Goal: Task Accomplishment & Management: Manage account settings

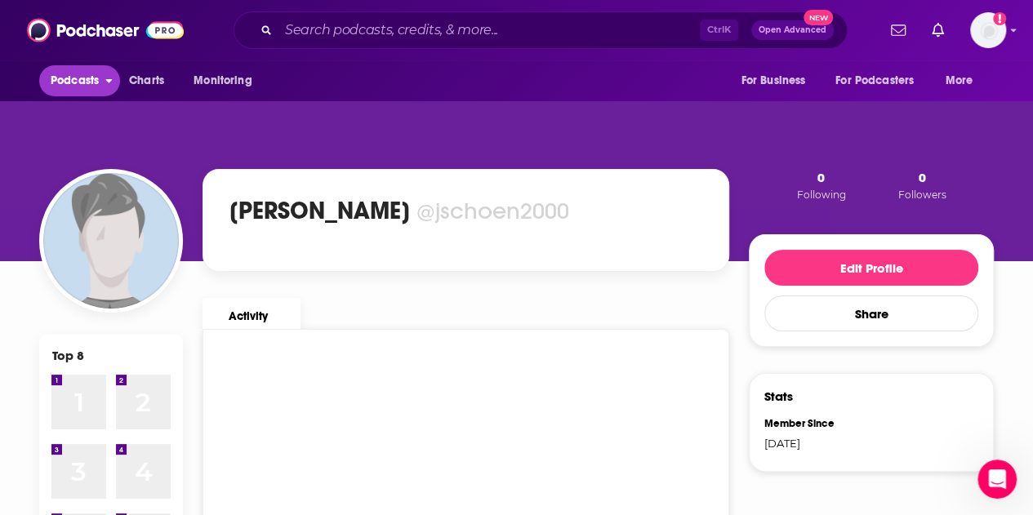
click at [66, 76] on span "Podcasts" at bounding box center [75, 80] width 48 height 23
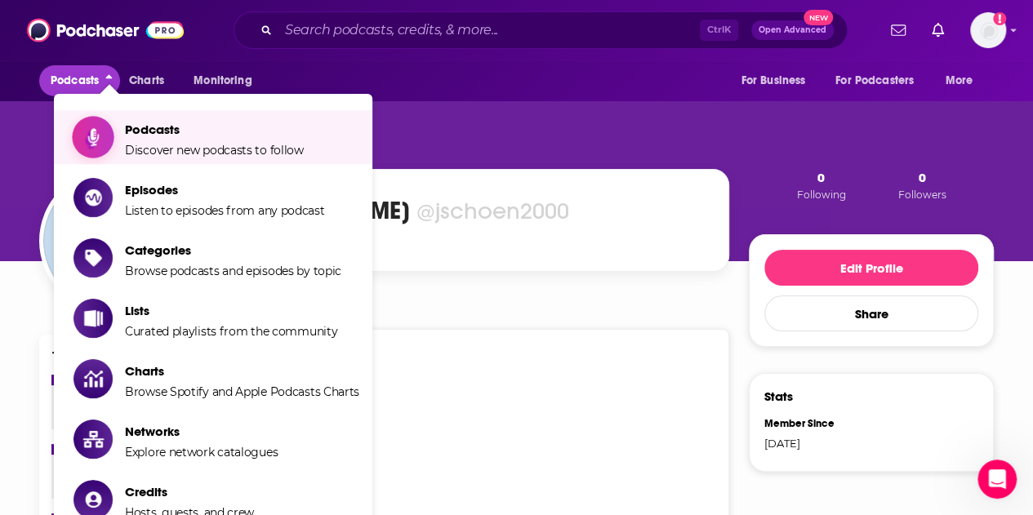
click at [136, 127] on span "Podcasts" at bounding box center [214, 130] width 179 height 16
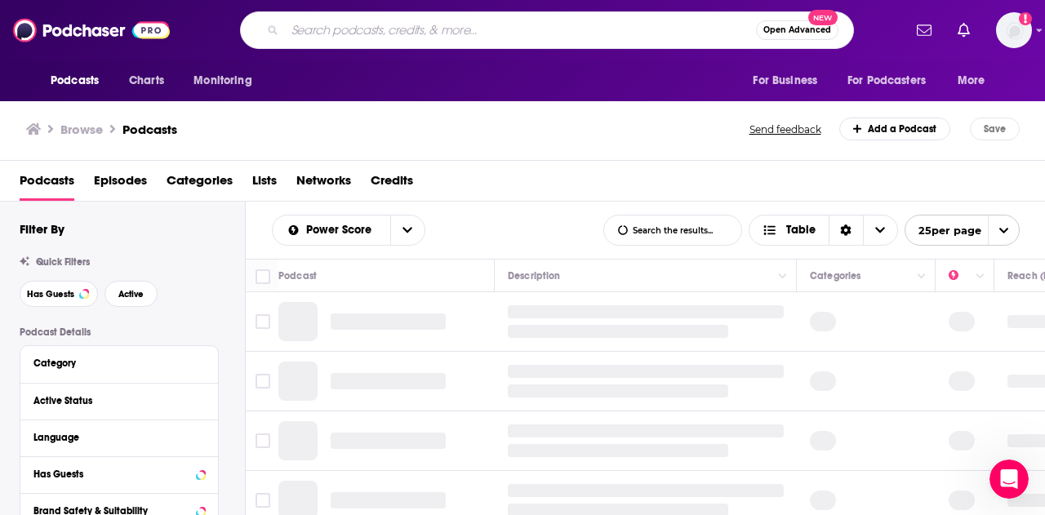
click at [454, 33] on input "Search podcasts, credits, & more..." at bounding box center [520, 30] width 471 height 26
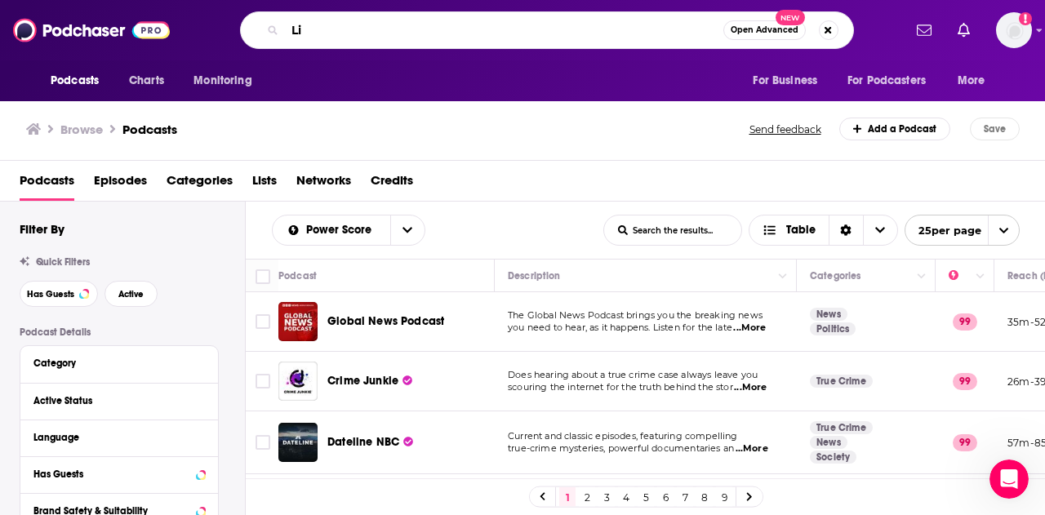
type input "L"
type input "9/11"
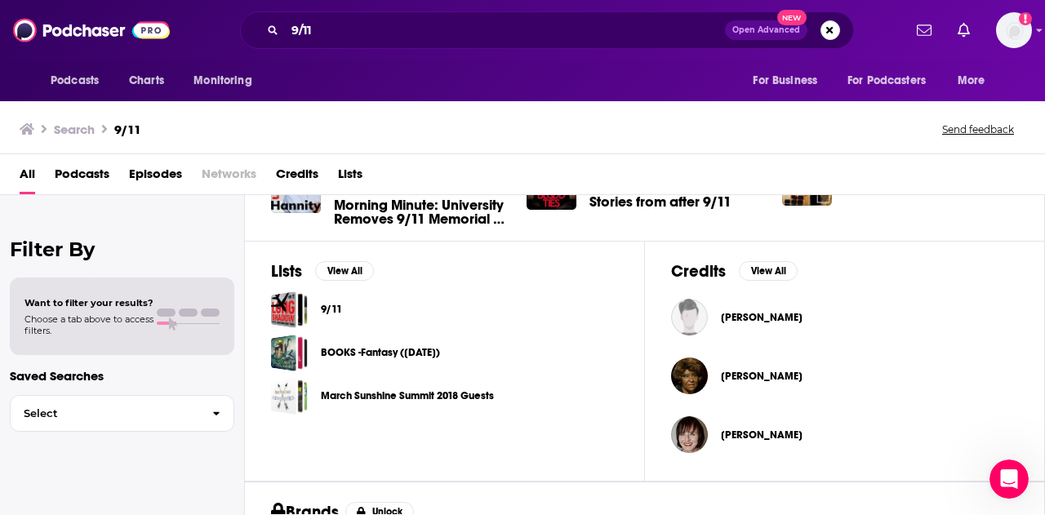
scroll to position [482, 0]
click at [86, 174] on span "Podcasts" at bounding box center [82, 177] width 55 height 33
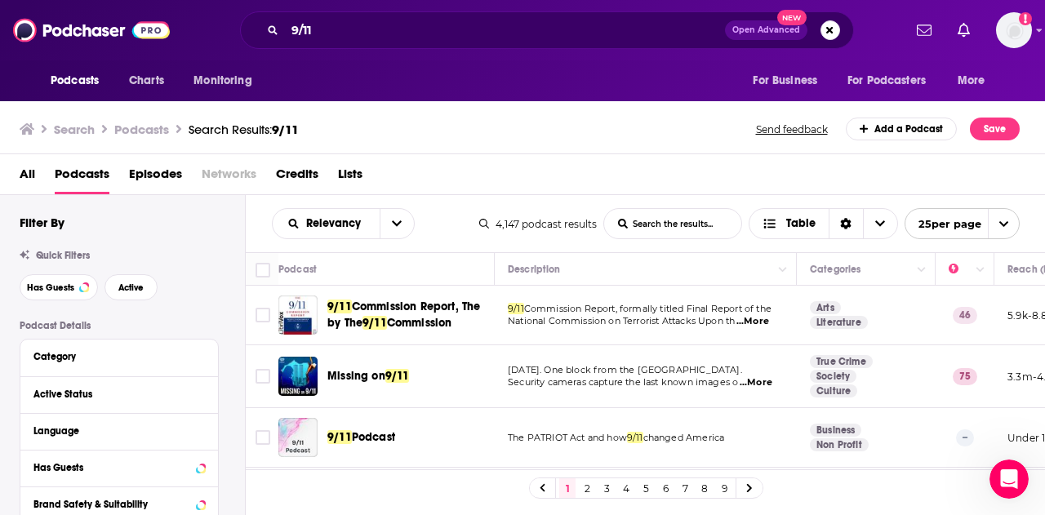
click at [970, 225] on span "25 per page" at bounding box center [944, 224] width 76 height 25
click at [964, 306] on button "100 per page" at bounding box center [963, 306] width 114 height 25
click at [57, 283] on span "Has Guests" at bounding box center [50, 287] width 47 height 9
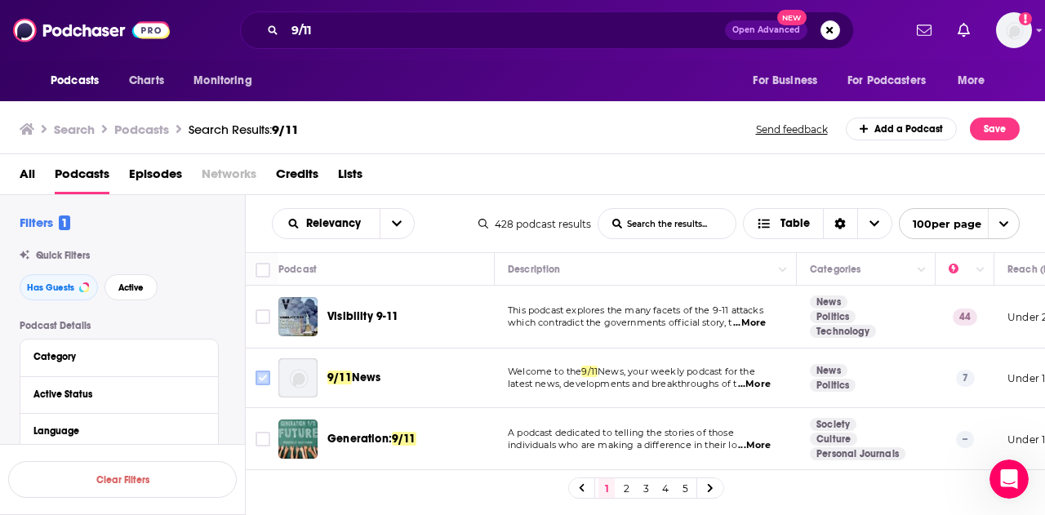
click at [256, 372] on input "Toggle select row" at bounding box center [263, 378] width 15 height 15
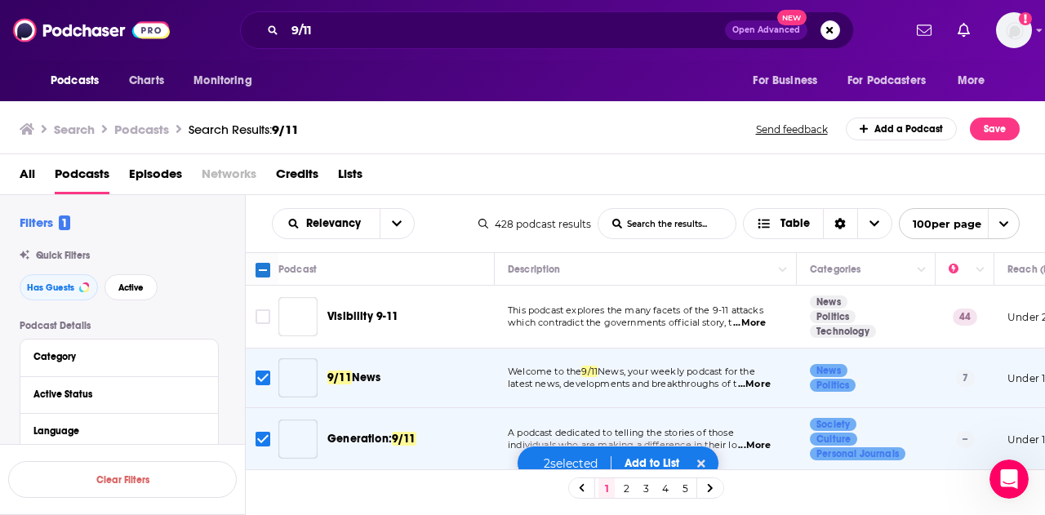
scroll to position [1094, 0]
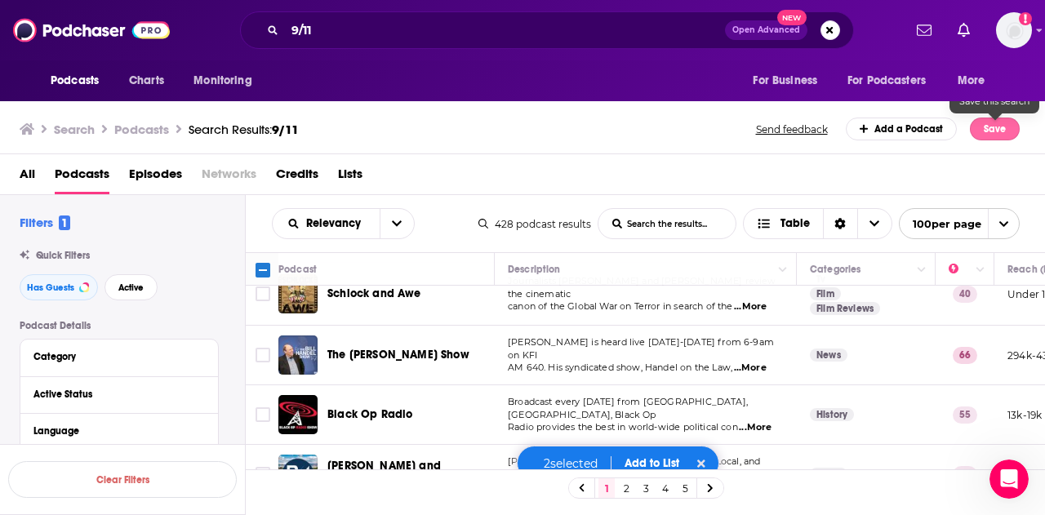
click at [990, 128] on button "Save" at bounding box center [995, 129] width 50 height 23
click at [992, 131] on button "Save" at bounding box center [995, 129] width 50 height 23
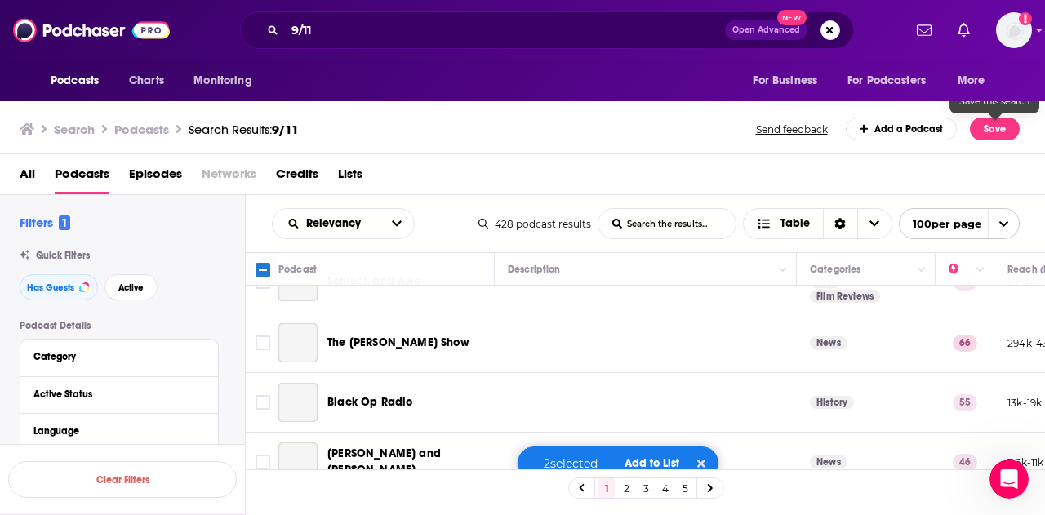
click at [474, 148] on div "Search Podcasts Search Results: 9/11 Send feedback Add a Podcast Save" at bounding box center [523, 126] width 1046 height 56
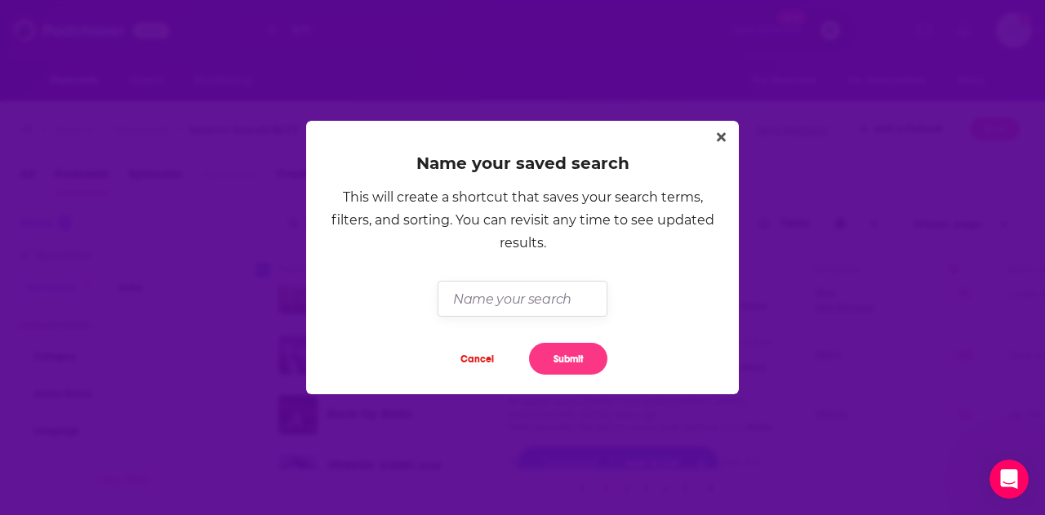
click at [524, 293] on input "Dialog" at bounding box center [522, 298] width 169 height 35
type input "test js"
click at [568, 354] on button "Submit" at bounding box center [568, 359] width 78 height 32
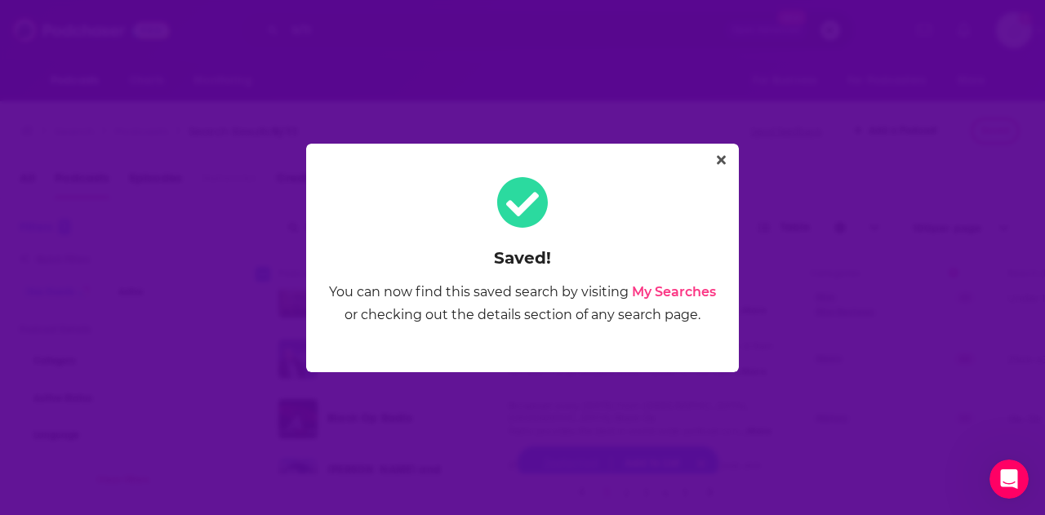
click at [676, 291] on link "My Searches" at bounding box center [674, 292] width 84 height 16
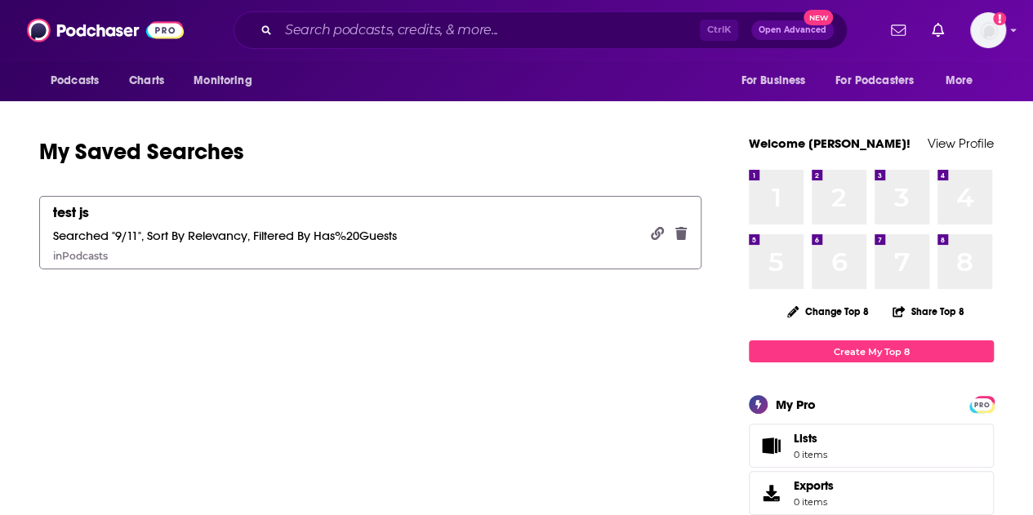
click at [134, 228] on div "Searched "9/11", Sort By Relevancy, Filtered By Has%20Guests" at bounding box center [225, 236] width 344 height 16
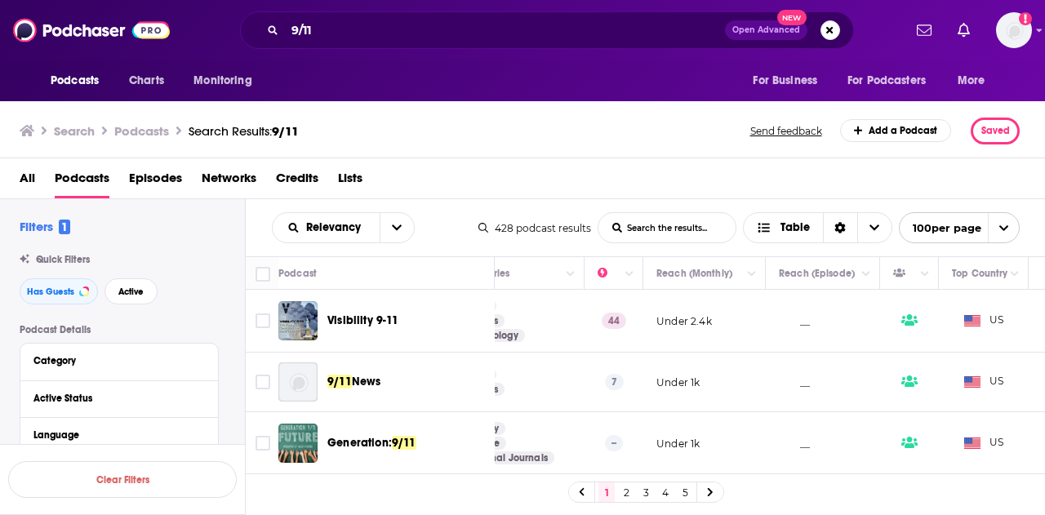
scroll to position [0, 345]
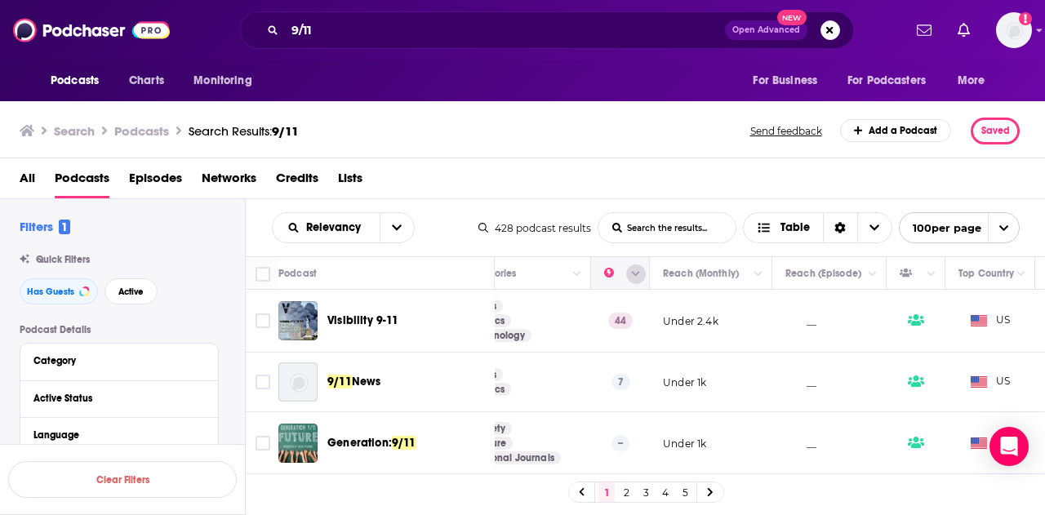
click at [635, 272] on icon "Column Actions" at bounding box center [636, 274] width 8 height 5
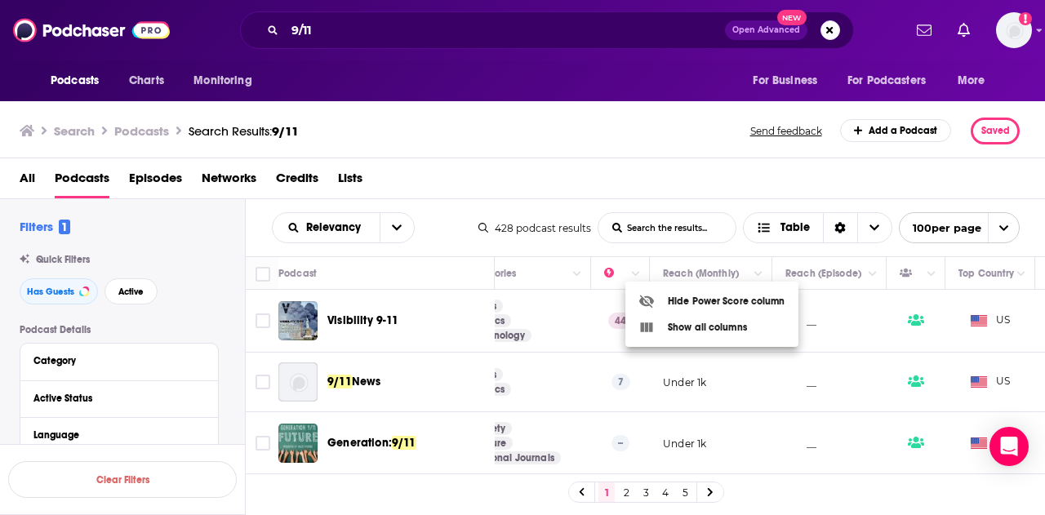
drag, startPoint x: 1037, startPoint y: 273, endPoint x: 1043, endPoint y: 282, distance: 10.6
click at [1043, 282] on div at bounding box center [522, 257] width 1045 height 515
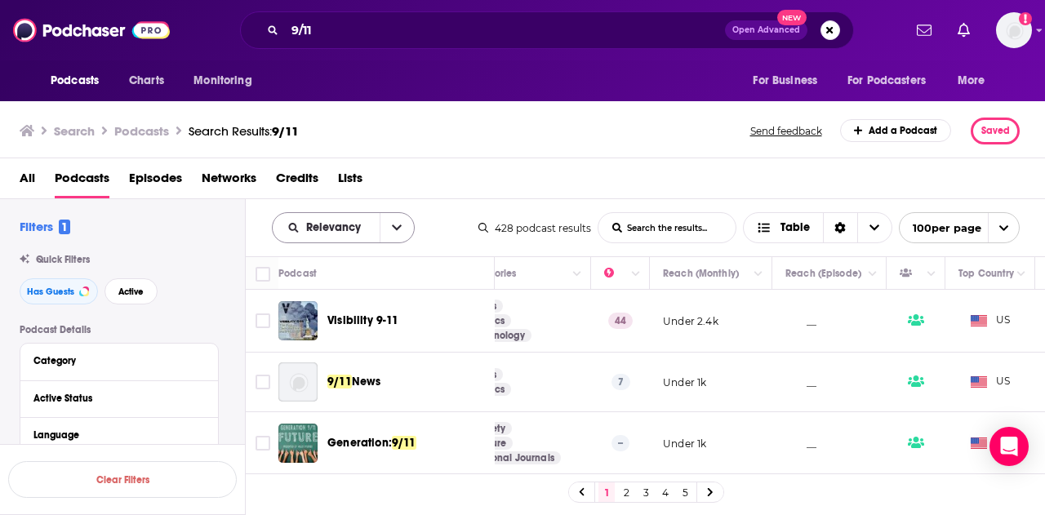
click at [392, 226] on icon "open menu" at bounding box center [397, 227] width 10 height 11
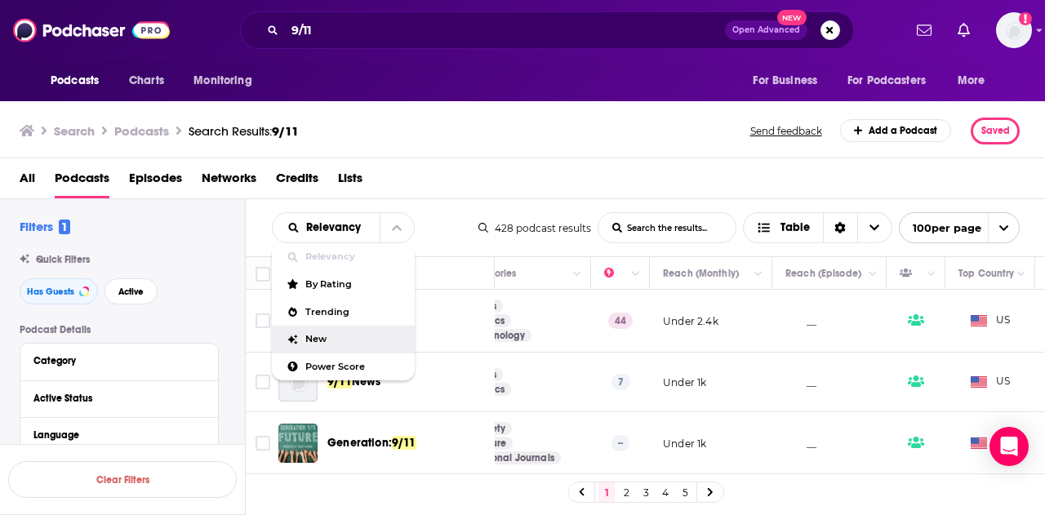
click at [301, 334] on div "New" at bounding box center [343, 340] width 143 height 28
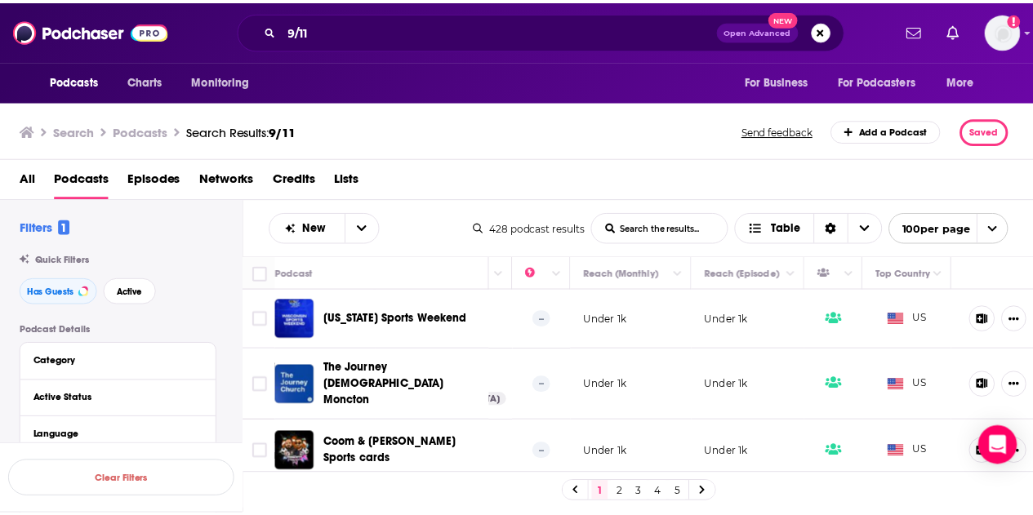
scroll to position [0, 440]
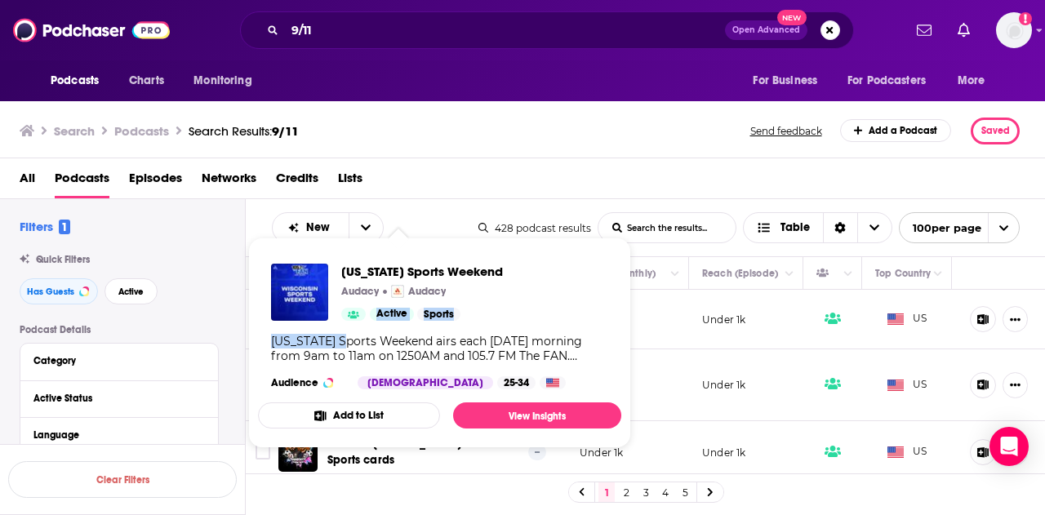
drag, startPoint x: 340, startPoint y: 312, endPoint x: 350, endPoint y: 343, distance: 32.5
click at [350, 343] on div "Wisconsin Sports Weekend Audacy Audacy Active Sports Wisconsin Sports Weekend a…" at bounding box center [439, 327] width 363 height 152
click at [355, 265] on span "Wisconsin Sports Weekend" at bounding box center [422, 272] width 162 height 16
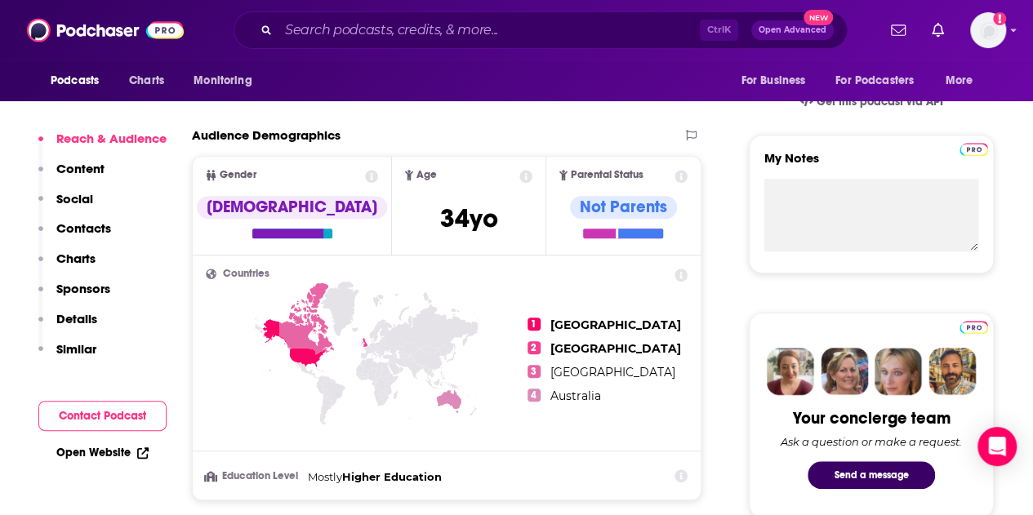
scroll to position [620, 0]
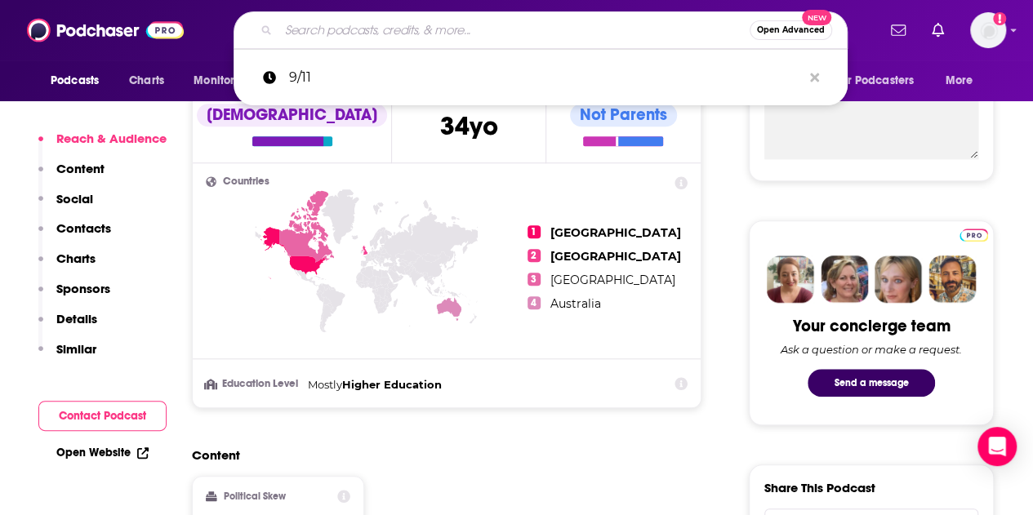
click at [377, 21] on input "Search podcasts, credits, & more..." at bounding box center [514, 30] width 471 height 26
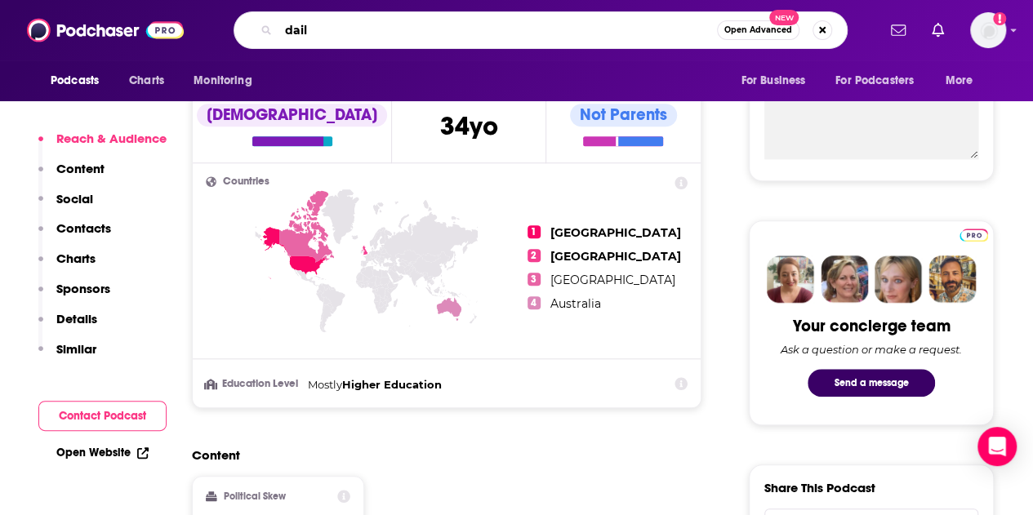
type input "daily"
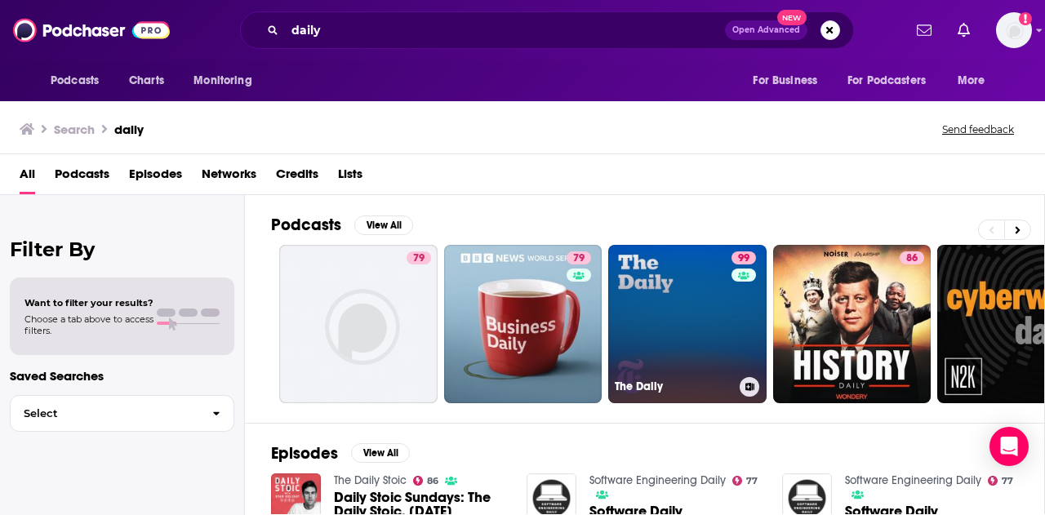
click at [654, 331] on link "99 The Daily" at bounding box center [687, 324] width 158 height 158
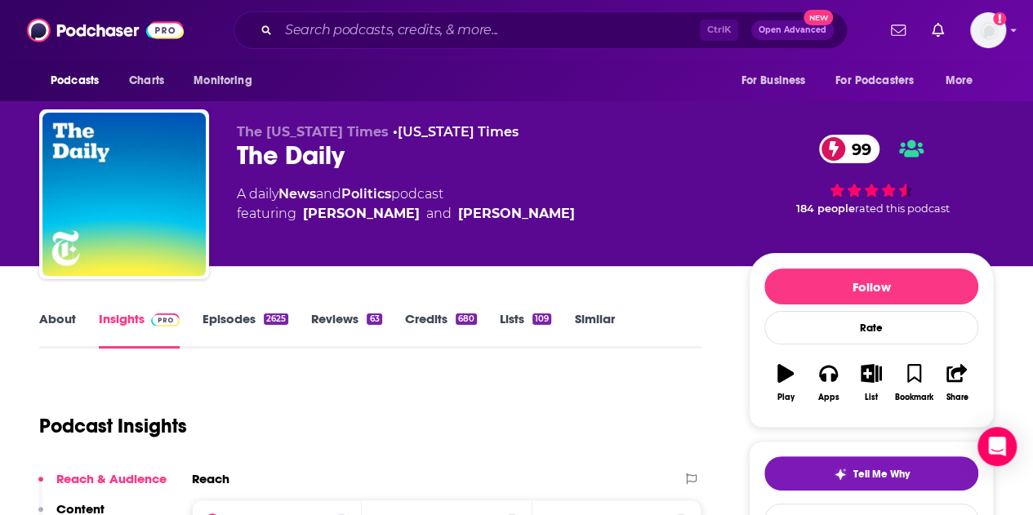
click at [722, 263] on div "The New York Times • New York Times The Daily 99 A daily News and Politics podc…" at bounding box center [615, 197] width 757 height 147
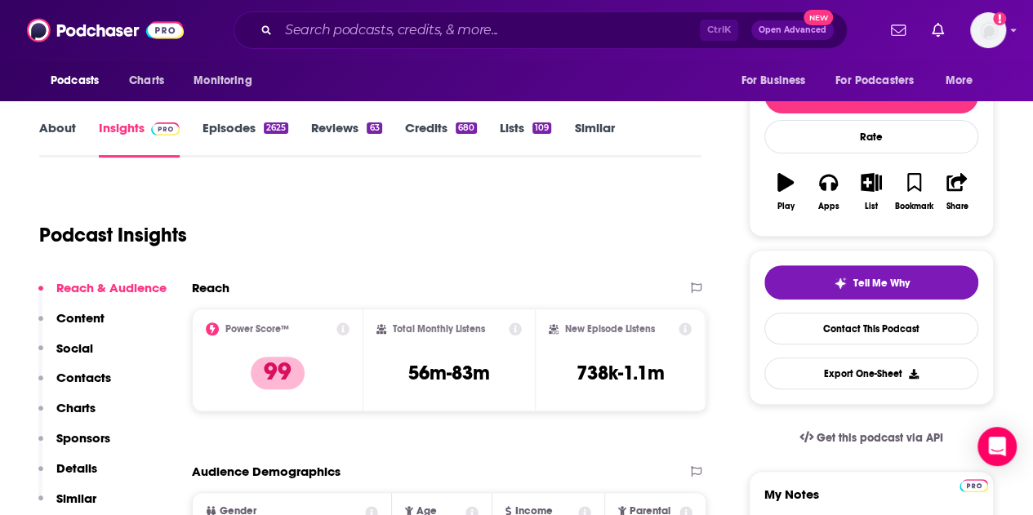
scroll to position [196, 0]
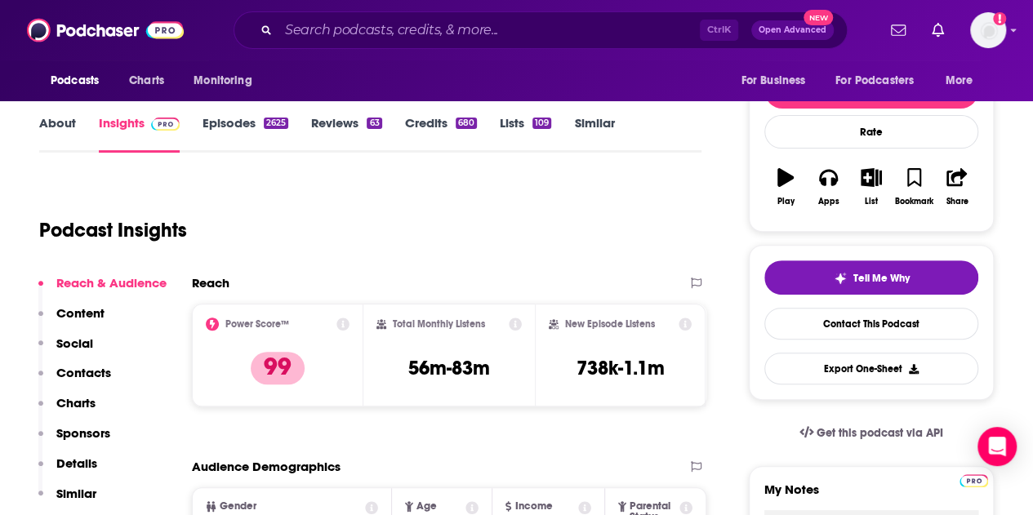
click at [258, 125] on link "Episodes 2625" at bounding box center [246, 134] width 86 height 38
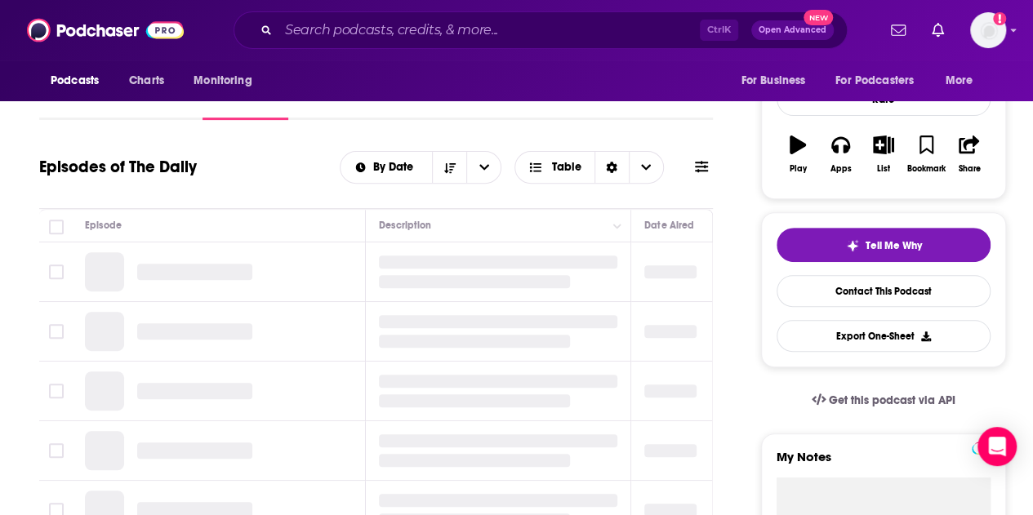
scroll to position [261, 0]
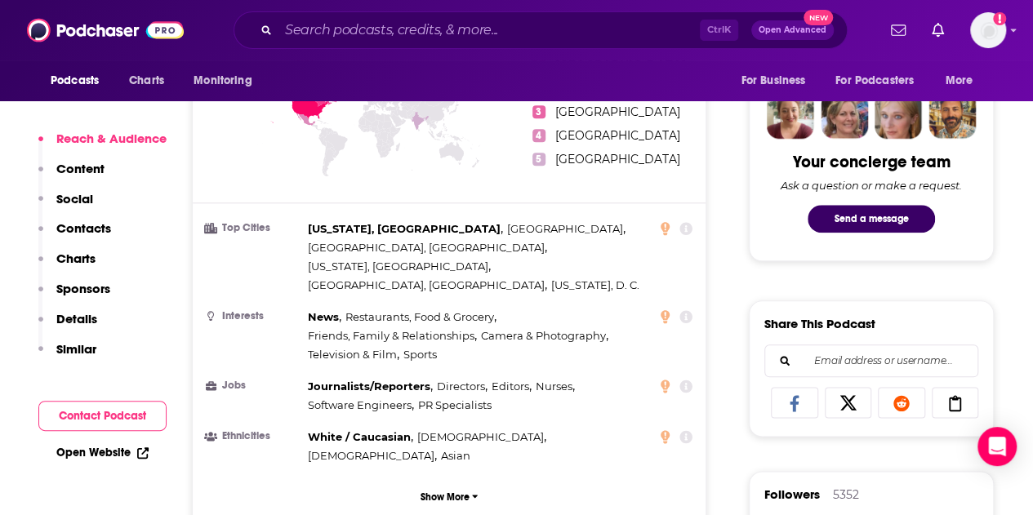
scroll to position [817, 0]
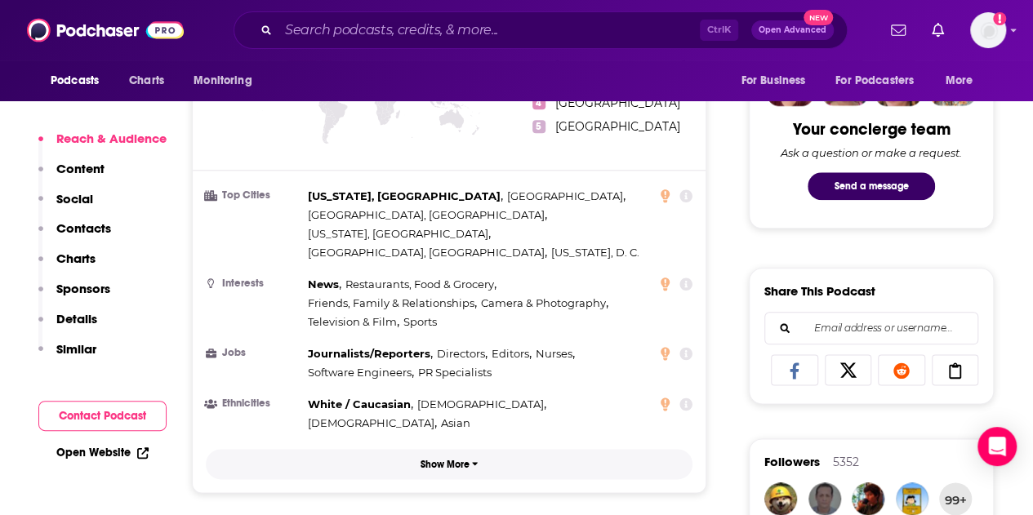
click at [438, 459] on p "Show More" at bounding box center [445, 464] width 49 height 11
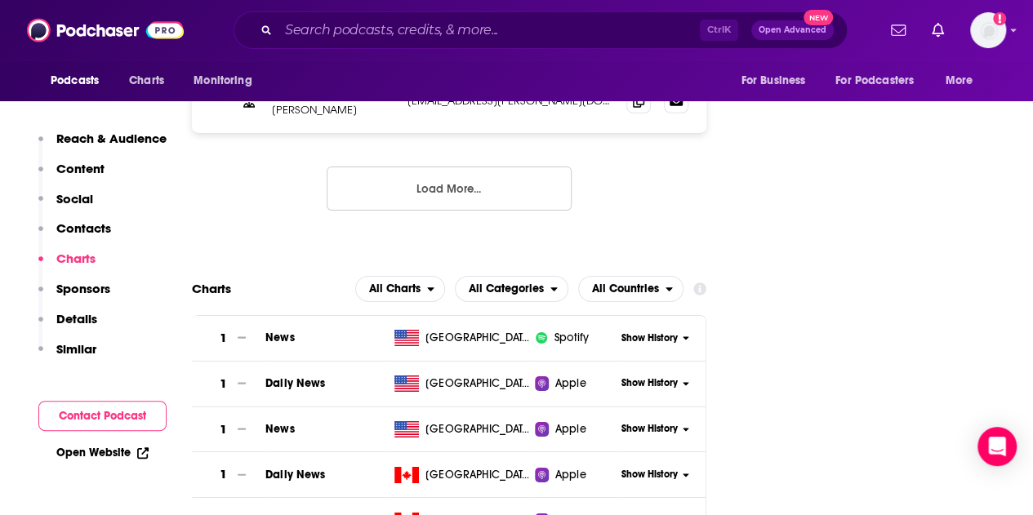
scroll to position [2614, 0]
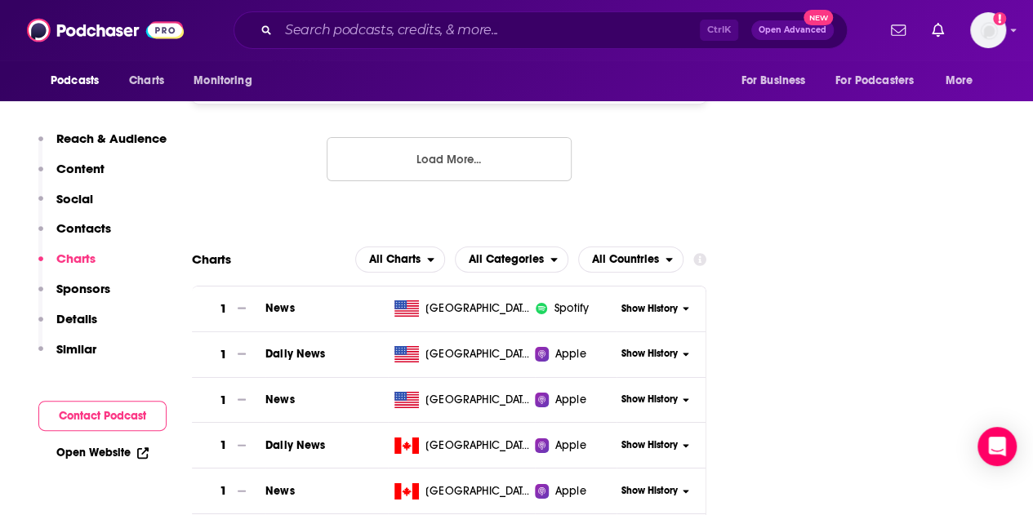
click at [438, 137] on button "Load More..." at bounding box center [449, 159] width 245 height 44
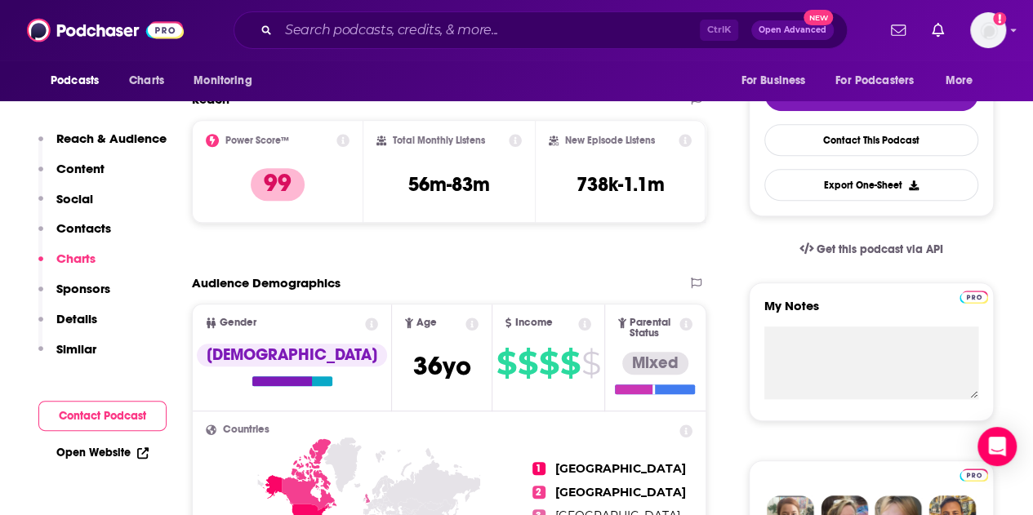
scroll to position [356, 0]
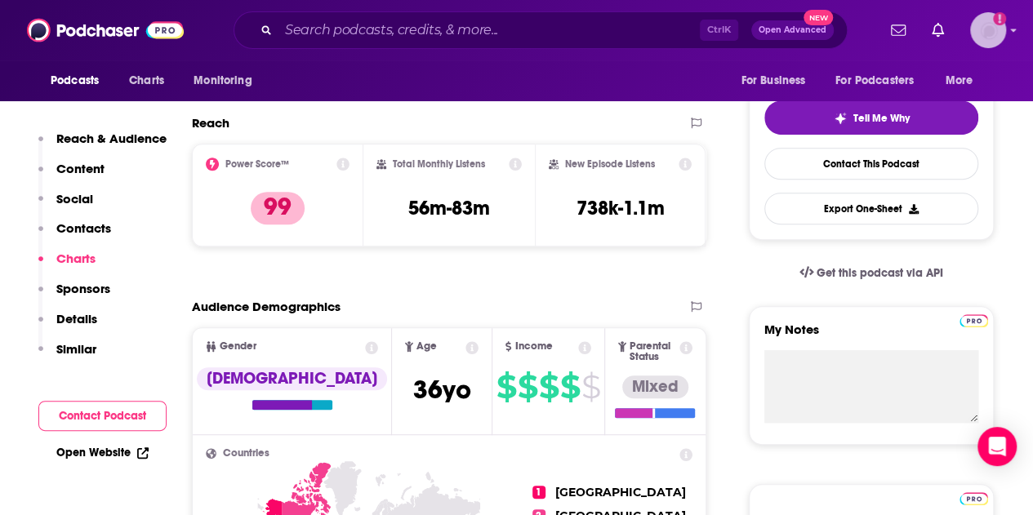
click at [998, 27] on img "Logged in as jschoen2000" at bounding box center [988, 30] width 36 height 36
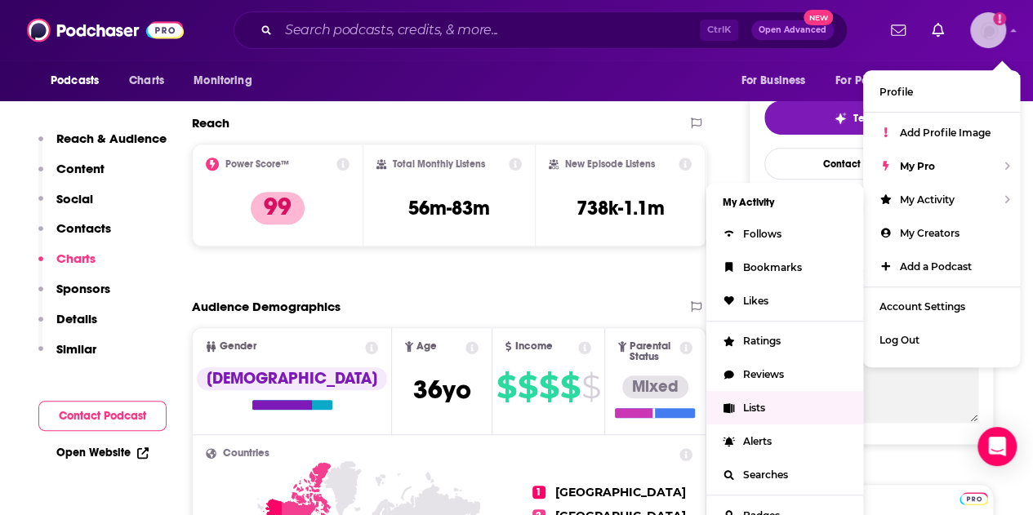
click at [764, 395] on link "Lists" at bounding box center [784, 407] width 157 height 33
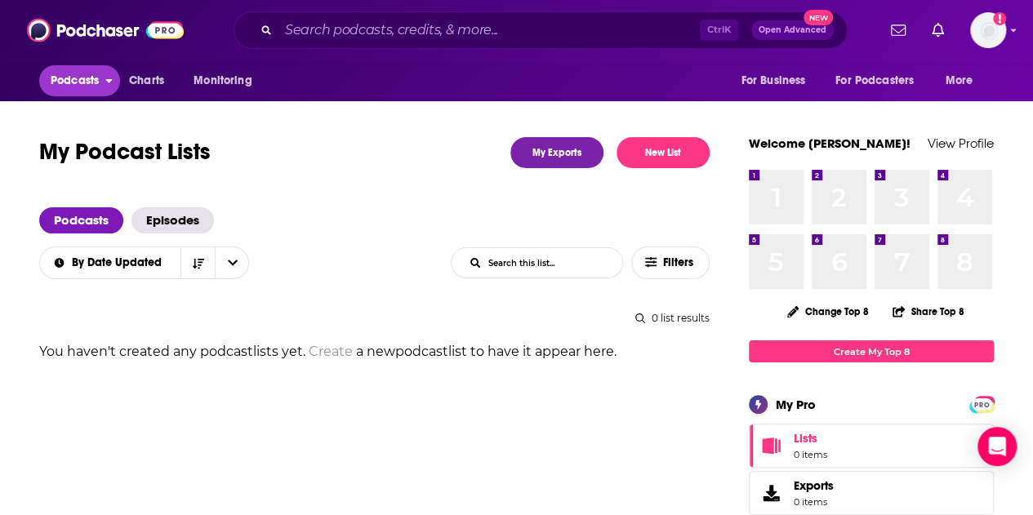
click at [59, 79] on span "Podcasts" at bounding box center [75, 80] width 48 height 23
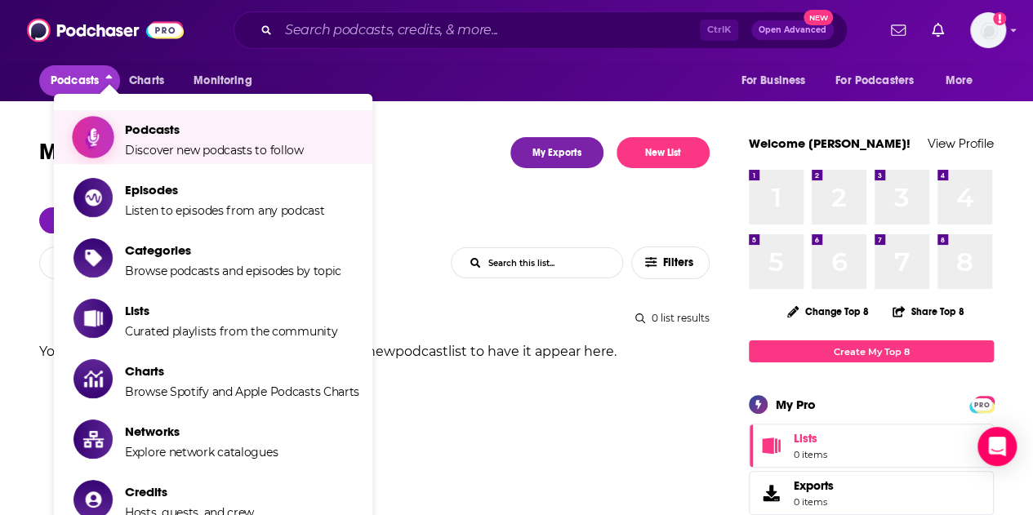
click at [173, 140] on span "Podcasts Discover new podcasts to follow" at bounding box center [214, 137] width 179 height 41
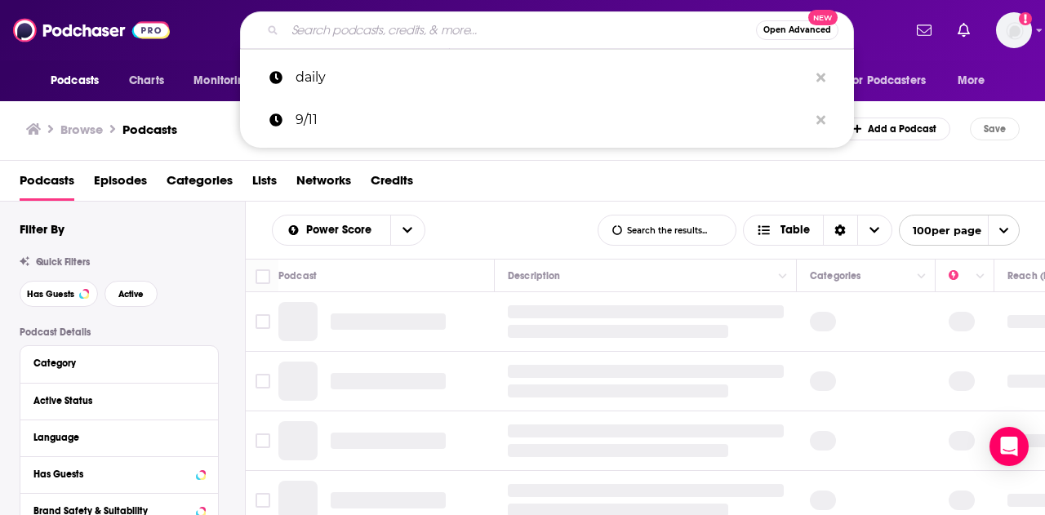
click at [347, 25] on input "Search podcasts, credits, & more..." at bounding box center [520, 30] width 471 height 26
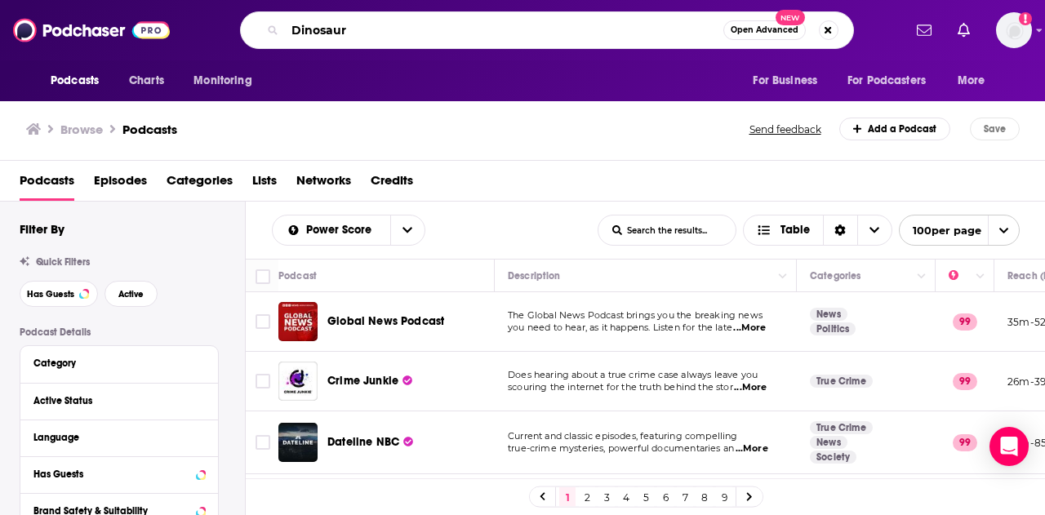
type input "Dinosaurs"
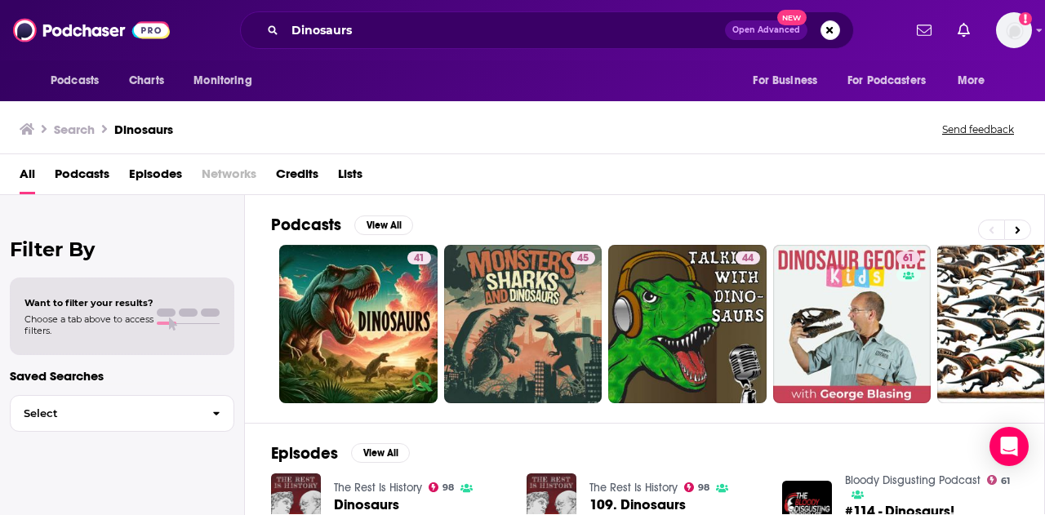
click at [440, 69] on div "Podcasts Charts Monitoring For Business For Podcasters More" at bounding box center [522, 80] width 1045 height 41
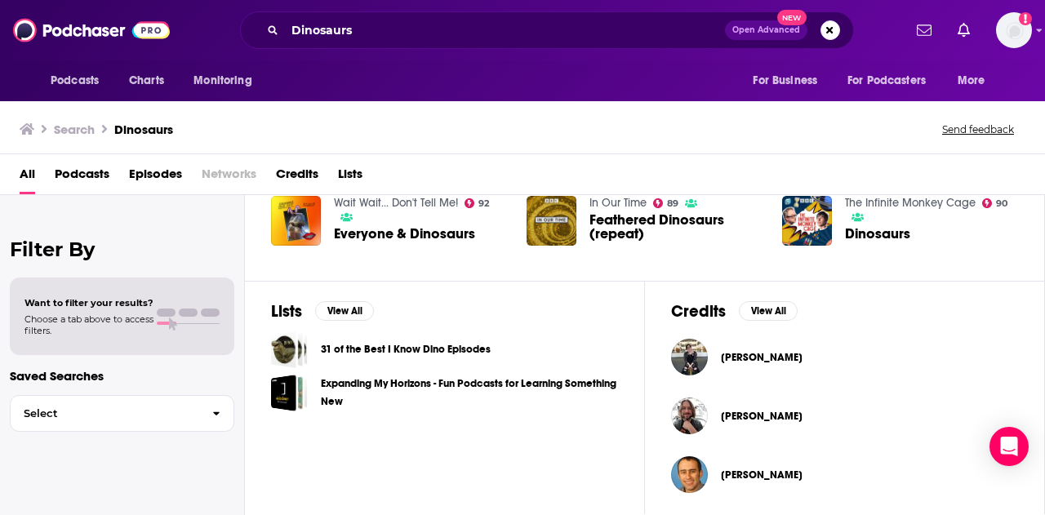
scroll to position [439, 0]
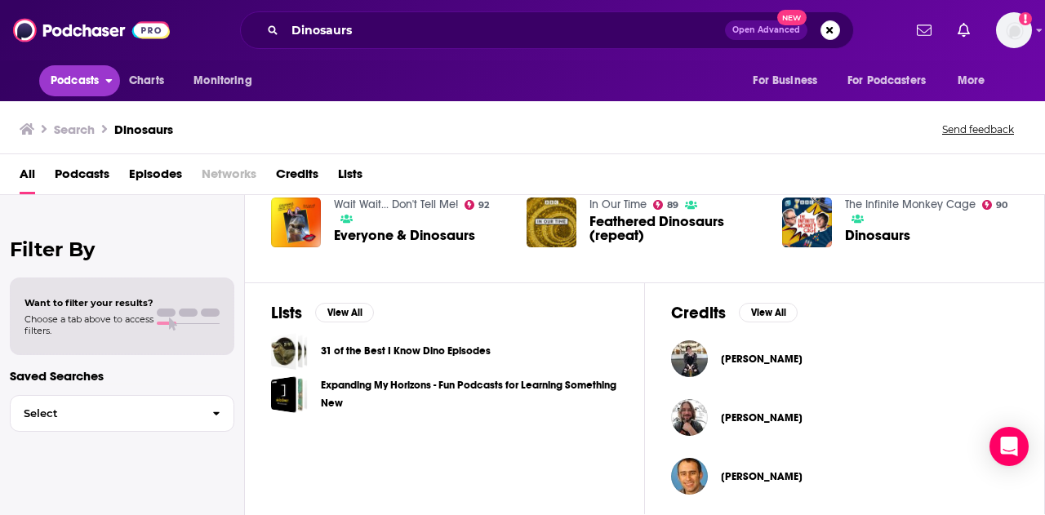
click at [85, 78] on span "Podcasts" at bounding box center [75, 80] width 48 height 23
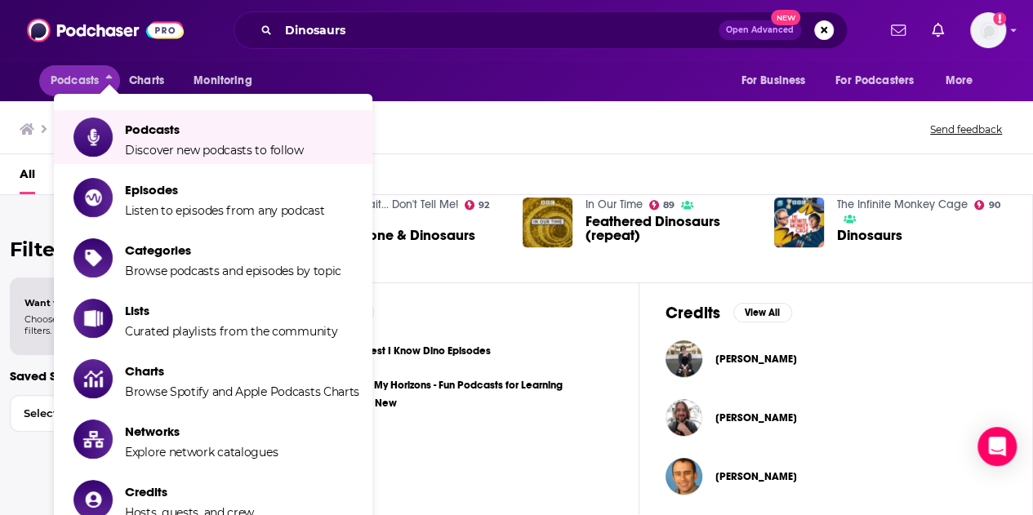
click at [189, 162] on li "Podcasts Discover new podcasts to follow" at bounding box center [213, 137] width 319 height 54
click at [196, 136] on span "Podcasts" at bounding box center [214, 130] width 179 height 16
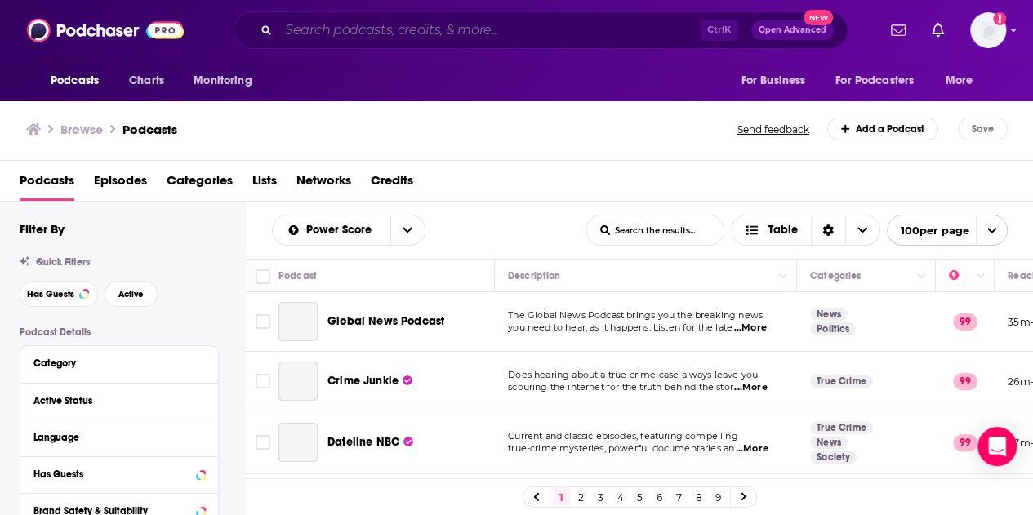
click at [452, 20] on input "Search podcasts, credits, & more..." at bounding box center [489, 30] width 421 height 26
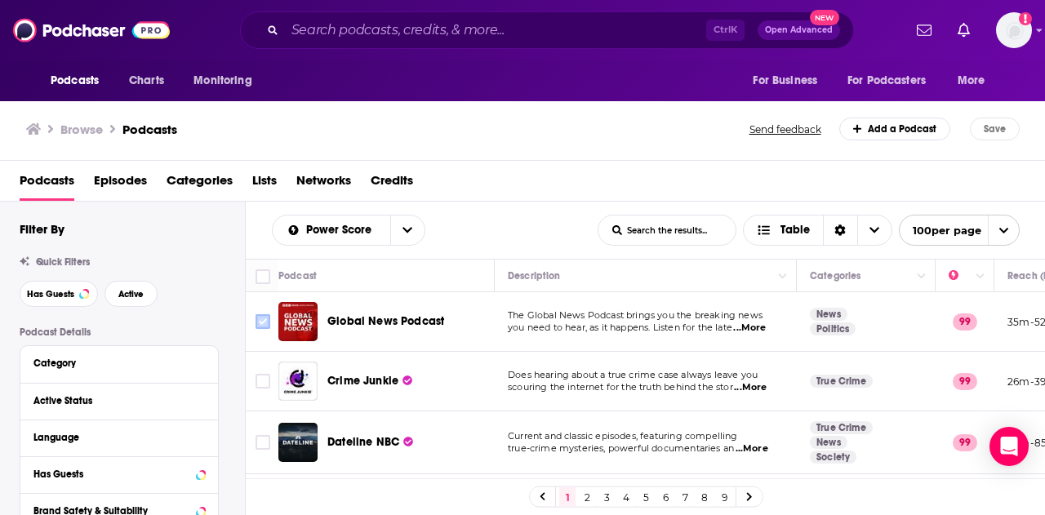
click at [265, 320] on input "Toggle select row" at bounding box center [263, 321] width 15 height 15
click at [417, 16] on div "Ctrl K Open Advanced New" at bounding box center [547, 30] width 614 height 38
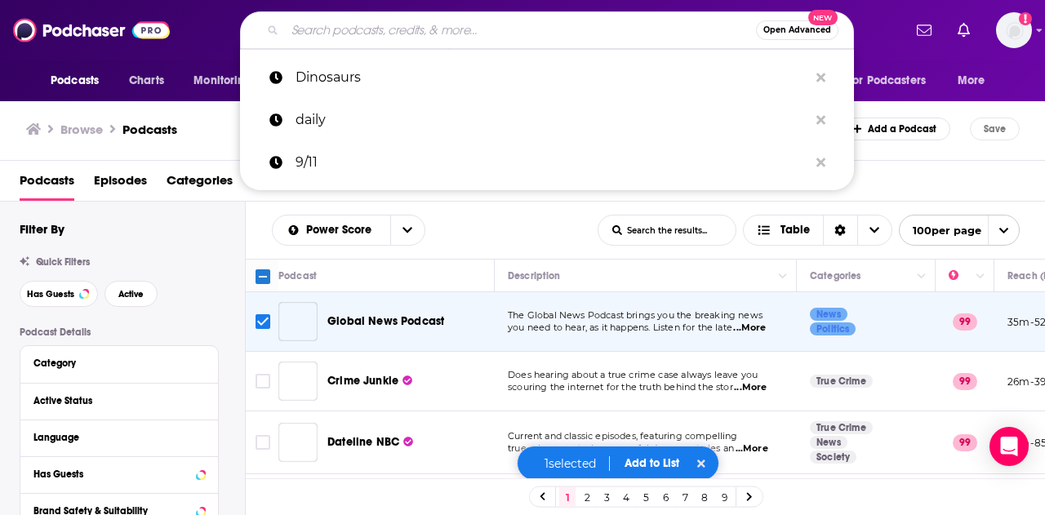
click at [420, 27] on input "Search podcasts, credits, & more..." at bounding box center [520, 30] width 471 height 26
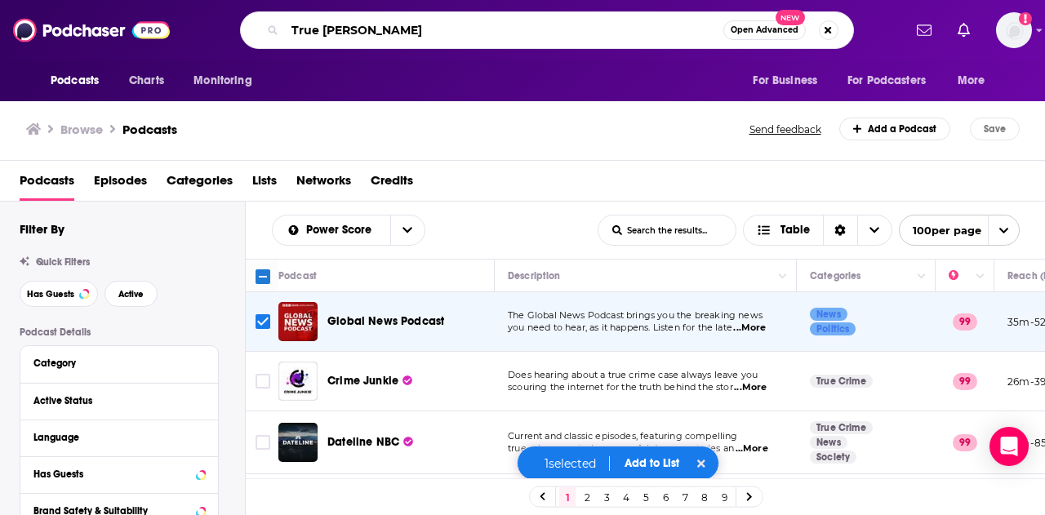
type input "True Crime"
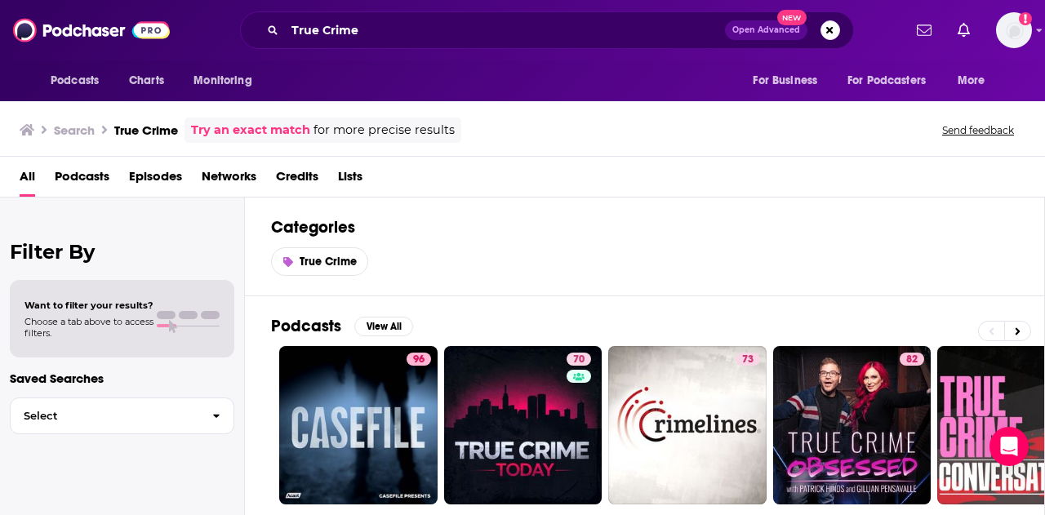
click at [804, 153] on div "Search True Crime Try an exact match for more precise results Send feedback" at bounding box center [522, 127] width 1045 height 59
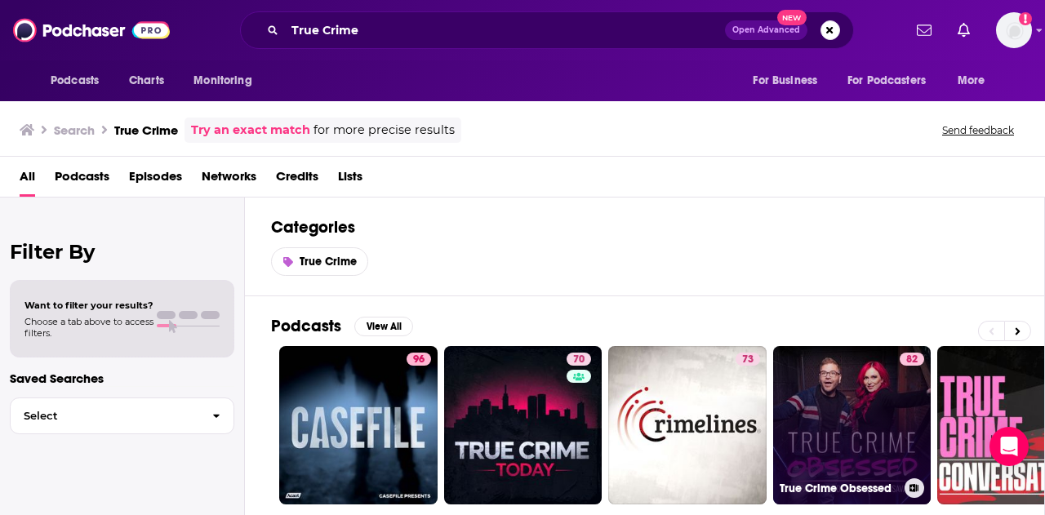
click at [867, 390] on link "82 True Crime Obsessed" at bounding box center [852, 425] width 158 height 158
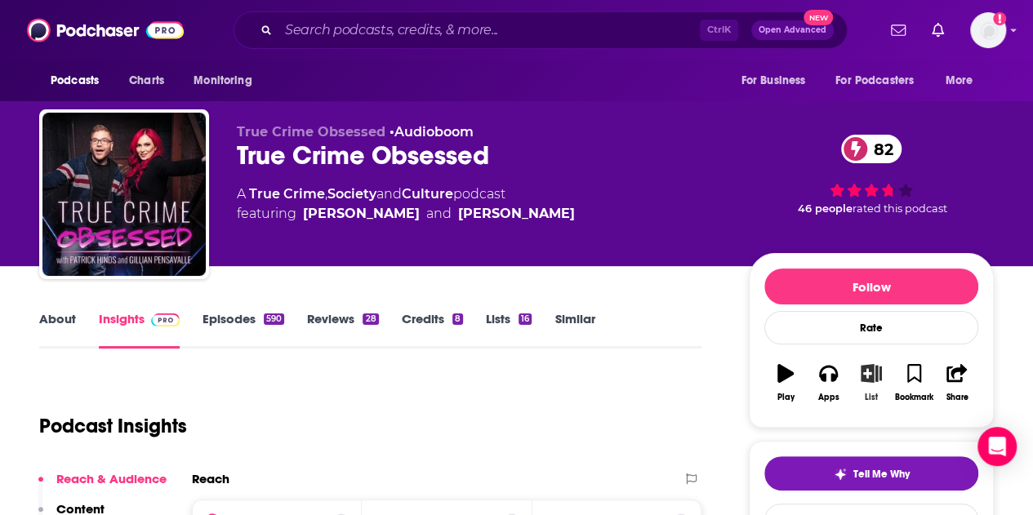
click at [871, 368] on icon "button" at bounding box center [872, 373] width 20 height 18
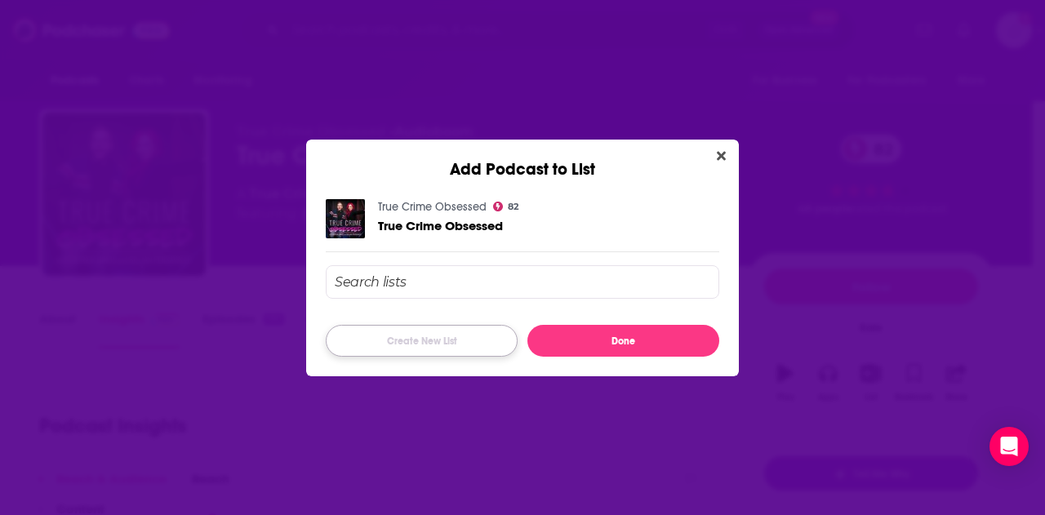
click at [421, 341] on button "Create New List" at bounding box center [422, 341] width 192 height 32
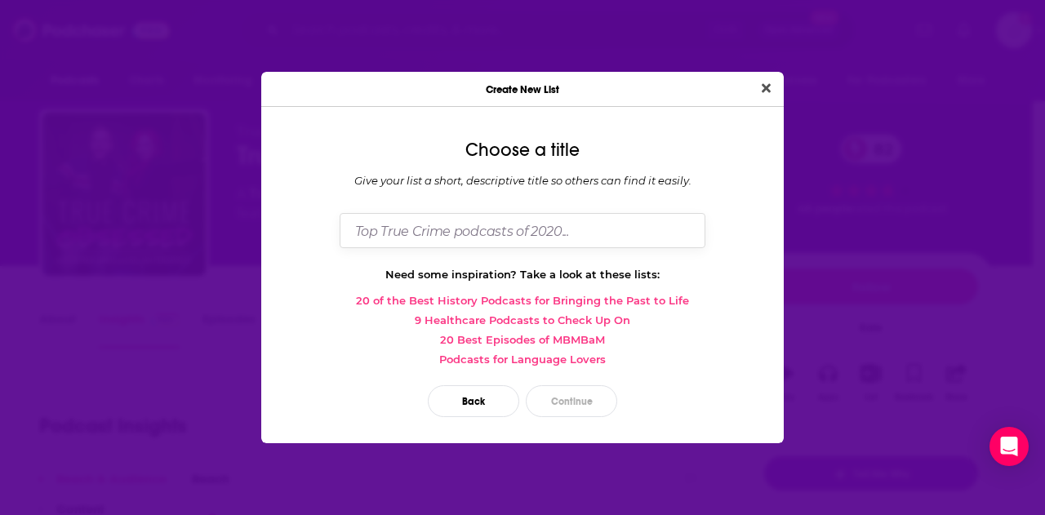
click at [508, 227] on input "Dialog" at bounding box center [523, 230] width 366 height 35
type input "AlexJulieTest"
click at [564, 395] on button "Continue" at bounding box center [571, 401] width 91 height 32
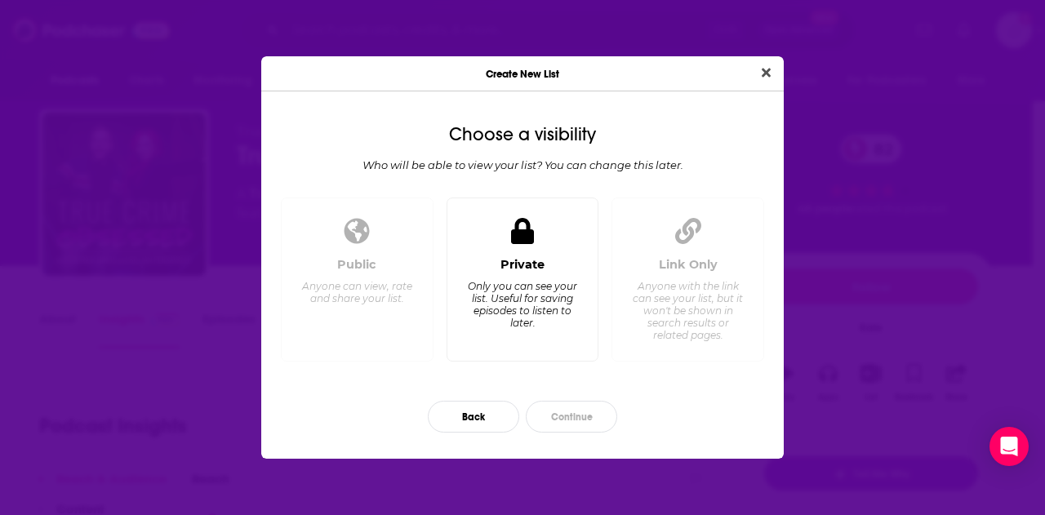
click at [544, 280] on div "Only you can see your list. Useful for saving episodes to listen to later." at bounding box center [522, 304] width 112 height 49
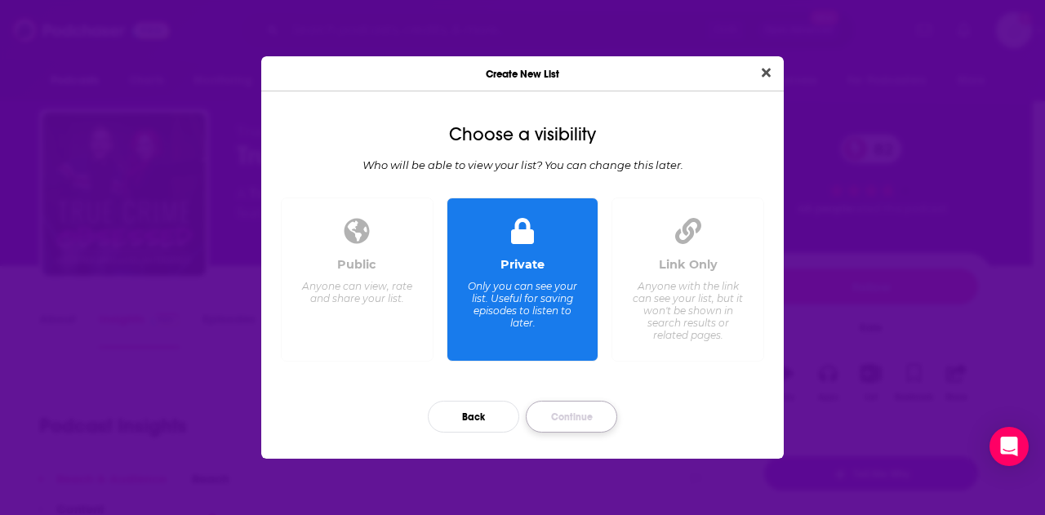
click at [568, 409] on button "Continue" at bounding box center [571, 417] width 91 height 32
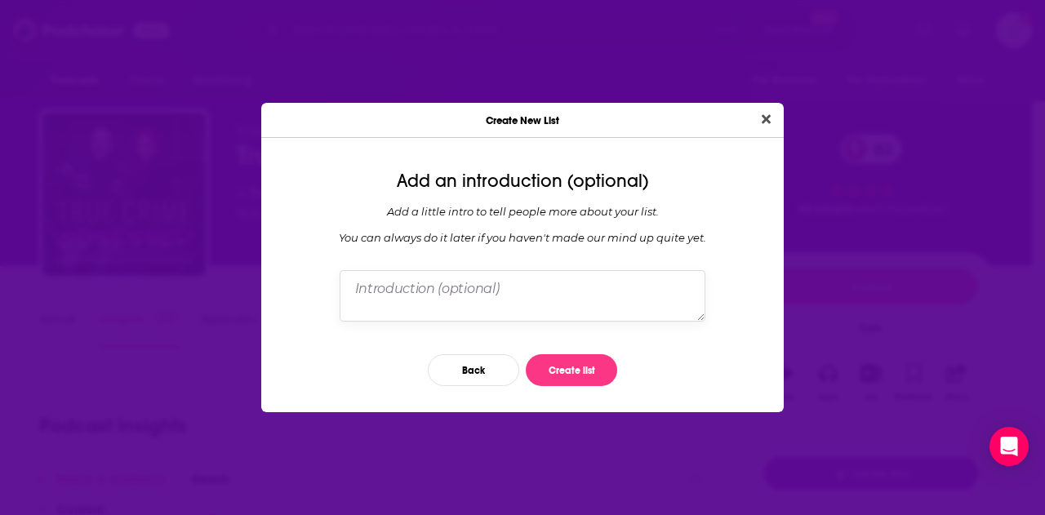
click at [541, 301] on textarea "Dialog" at bounding box center [523, 295] width 366 height 51
type textarea "testing 123"
click at [575, 368] on button "Create list" at bounding box center [571, 370] width 91 height 32
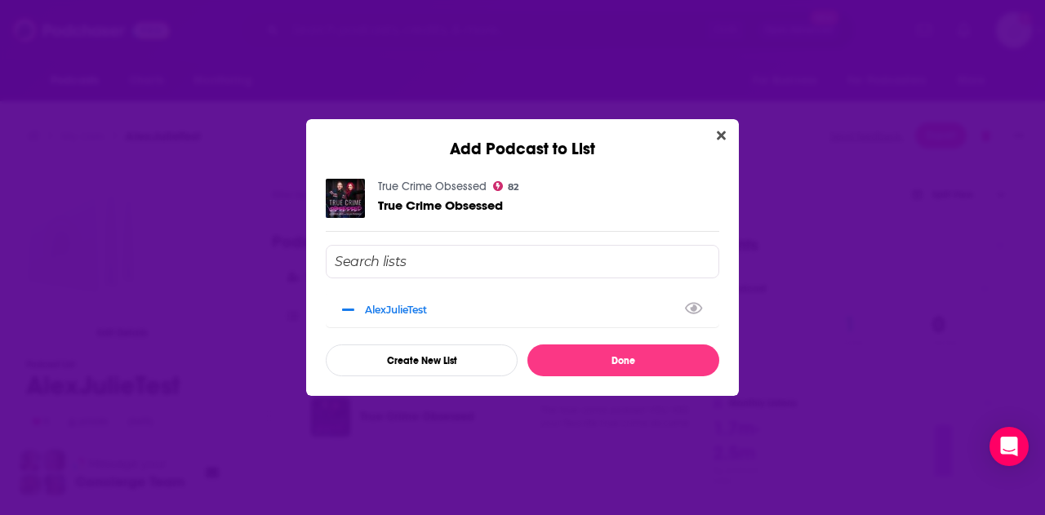
click at [582, 247] on input "Add Podcast To List" at bounding box center [523, 261] width 394 height 33
click at [525, 323] on div "AlexJulieTest" at bounding box center [523, 309] width 394 height 36
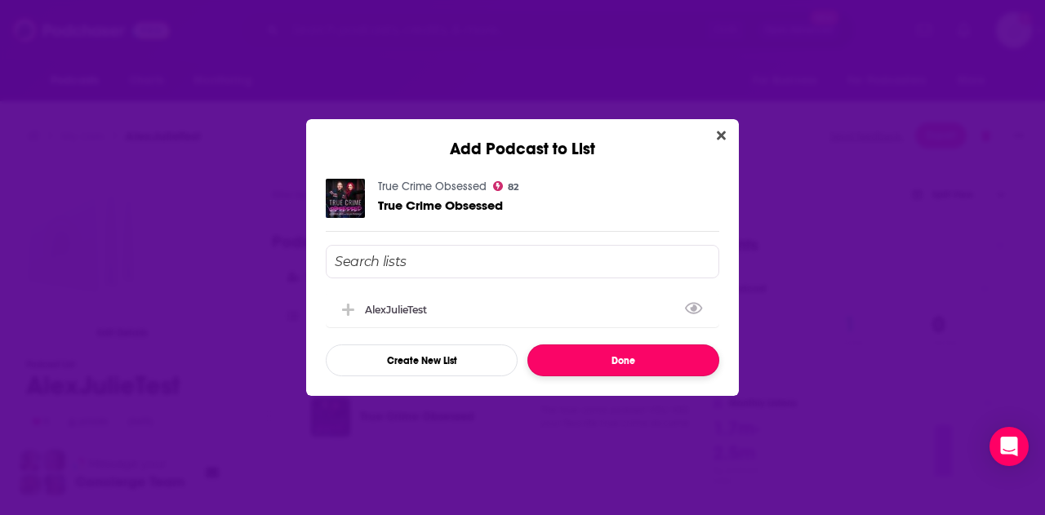
click at [601, 363] on button "Done" at bounding box center [624, 361] width 192 height 32
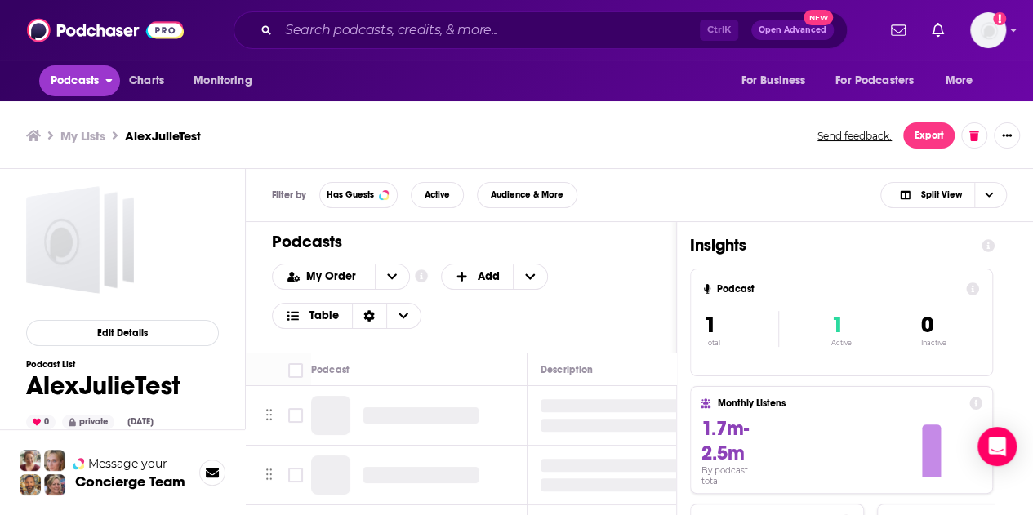
click at [85, 81] on span "Podcasts" at bounding box center [75, 80] width 48 height 23
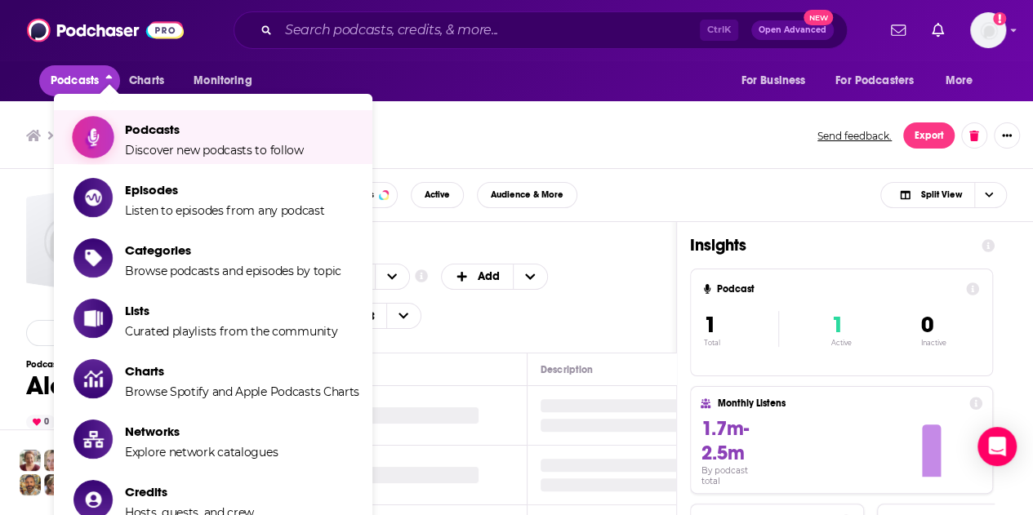
click at [195, 135] on span "Podcasts" at bounding box center [214, 130] width 179 height 16
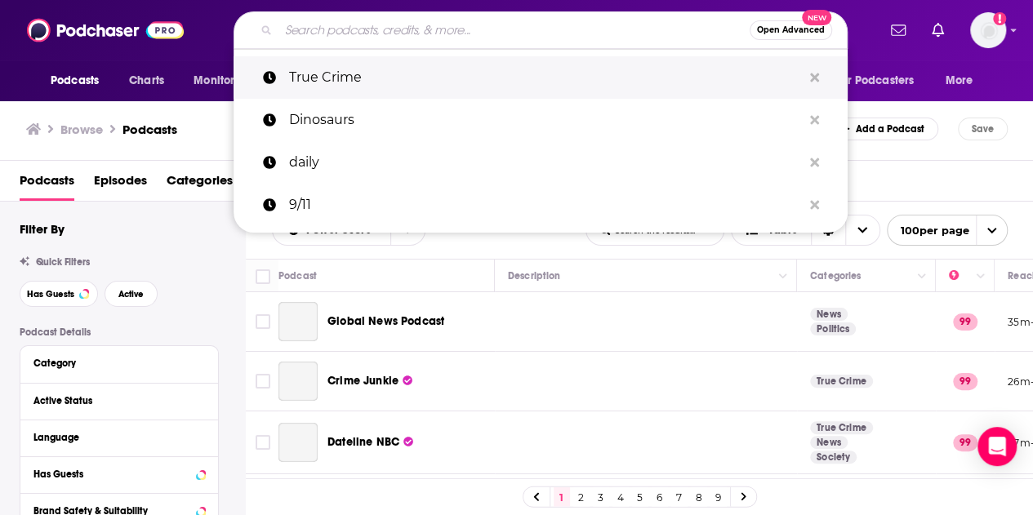
click at [357, 91] on p "True Crime" at bounding box center [545, 77] width 513 height 42
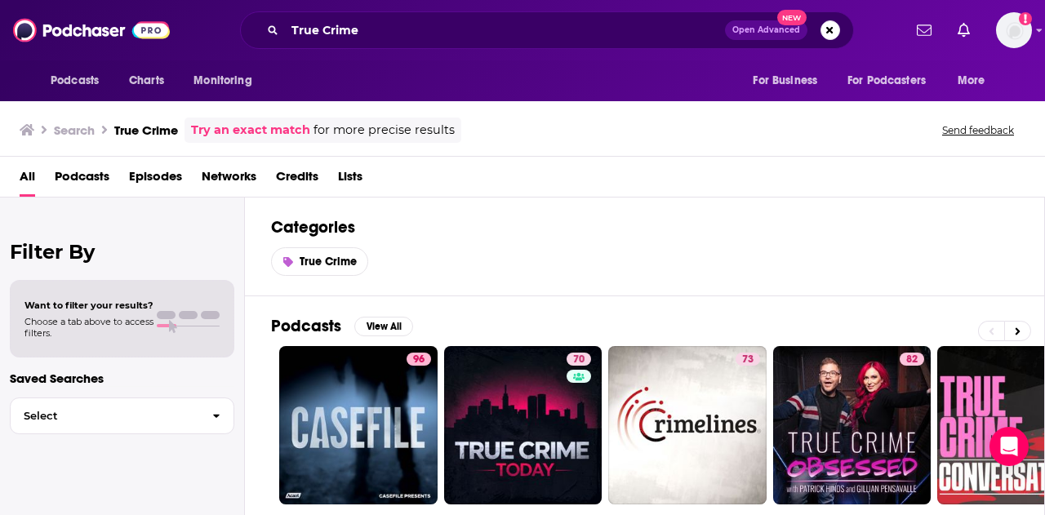
click at [962, 203] on div "Categories True Crime" at bounding box center [645, 247] width 800 height 99
click at [511, 289] on div "Categories True Crime" at bounding box center [645, 247] width 800 height 99
click at [76, 182] on span "Podcasts" at bounding box center [82, 179] width 55 height 33
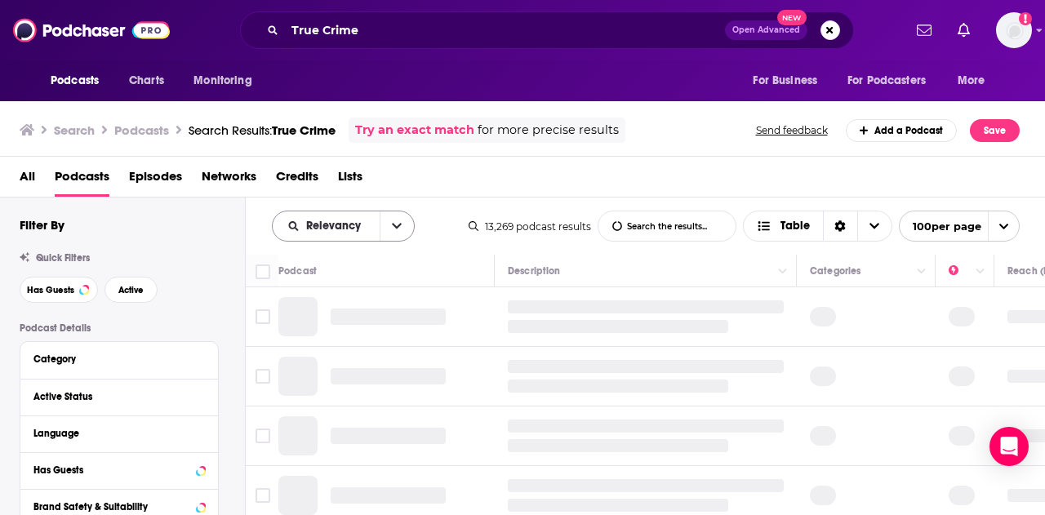
click at [341, 221] on span "Relevancy" at bounding box center [336, 226] width 60 height 11
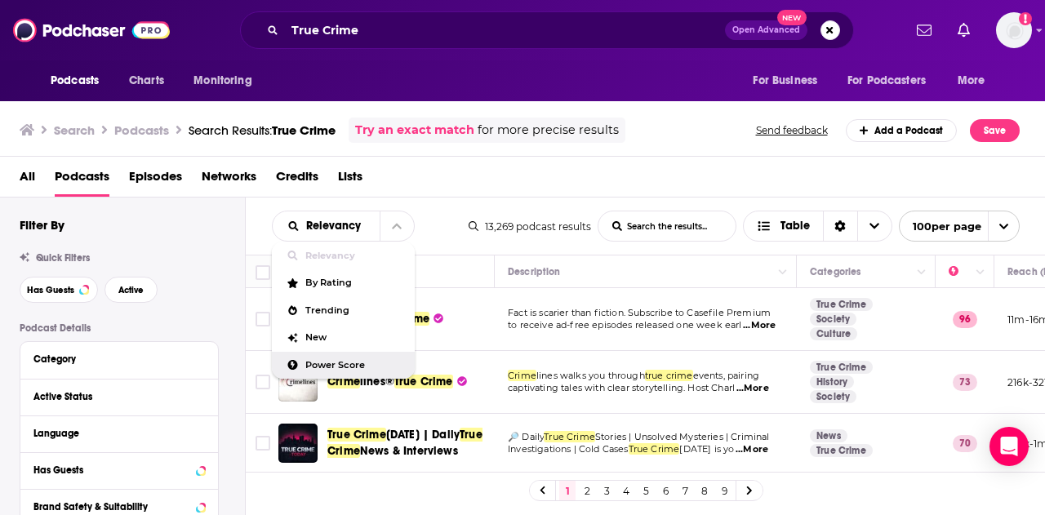
click at [338, 363] on span "Power Score" at bounding box center [353, 365] width 96 height 9
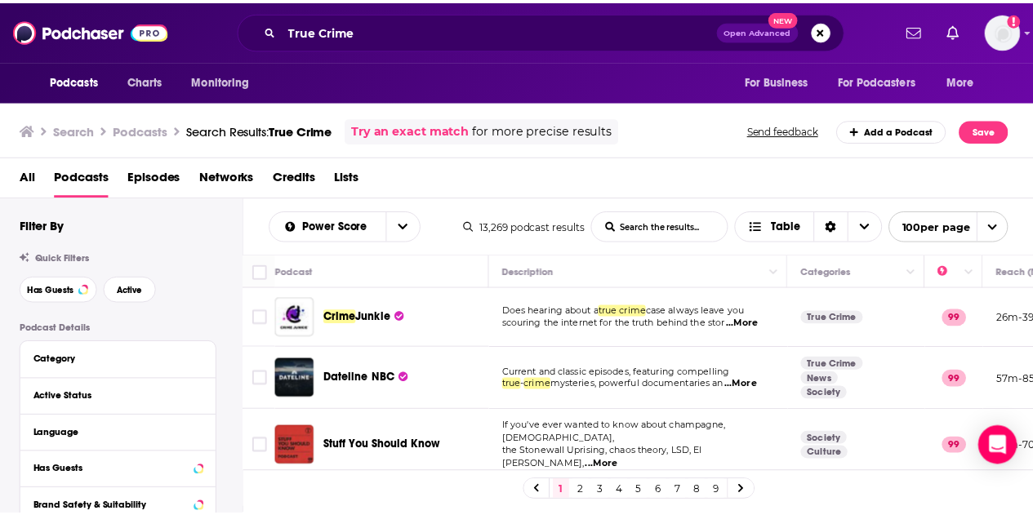
scroll to position [10, 0]
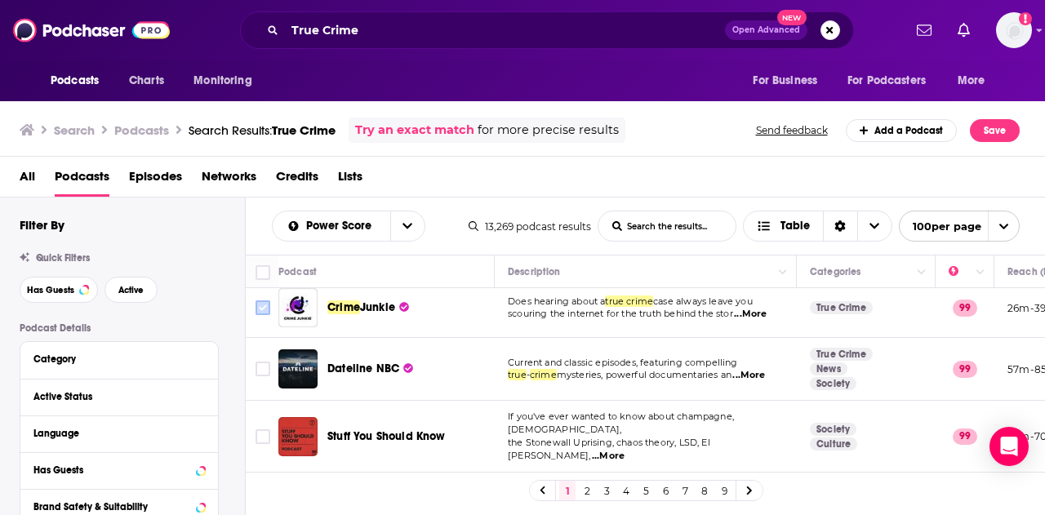
click at [263, 305] on input "Toggle select row" at bounding box center [263, 308] width 15 height 15
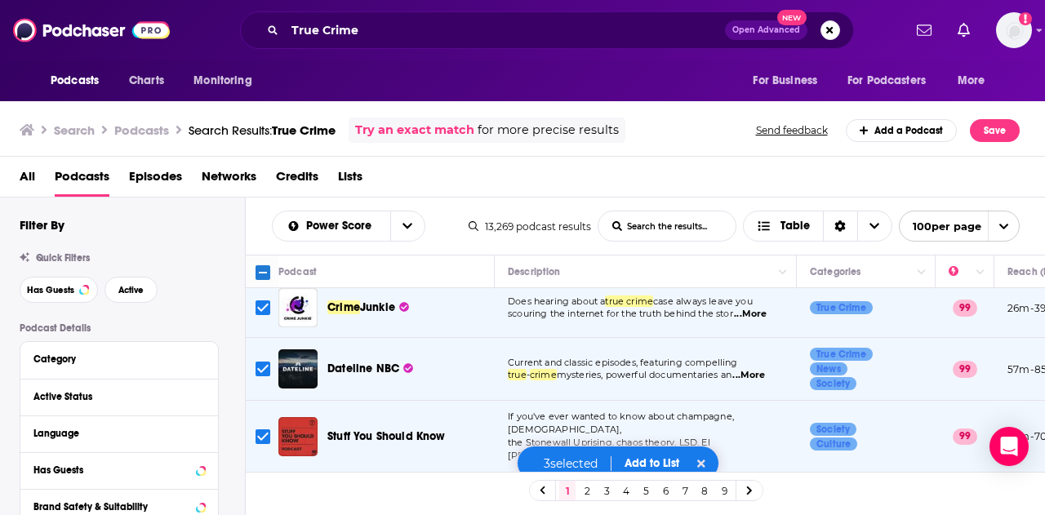
click at [648, 461] on button "Add to List" at bounding box center [652, 464] width 81 height 14
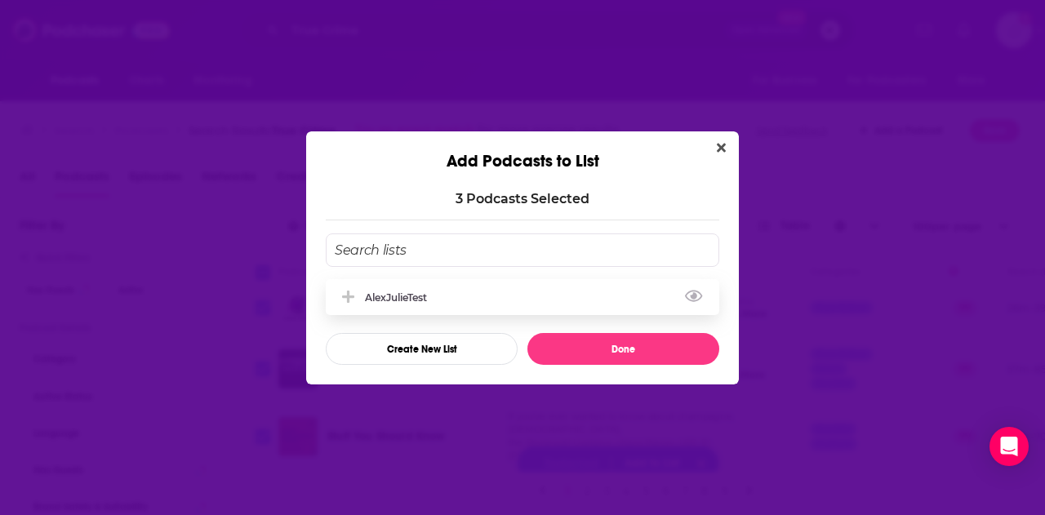
click at [457, 297] on div "AlexJulieTest" at bounding box center [523, 297] width 394 height 36
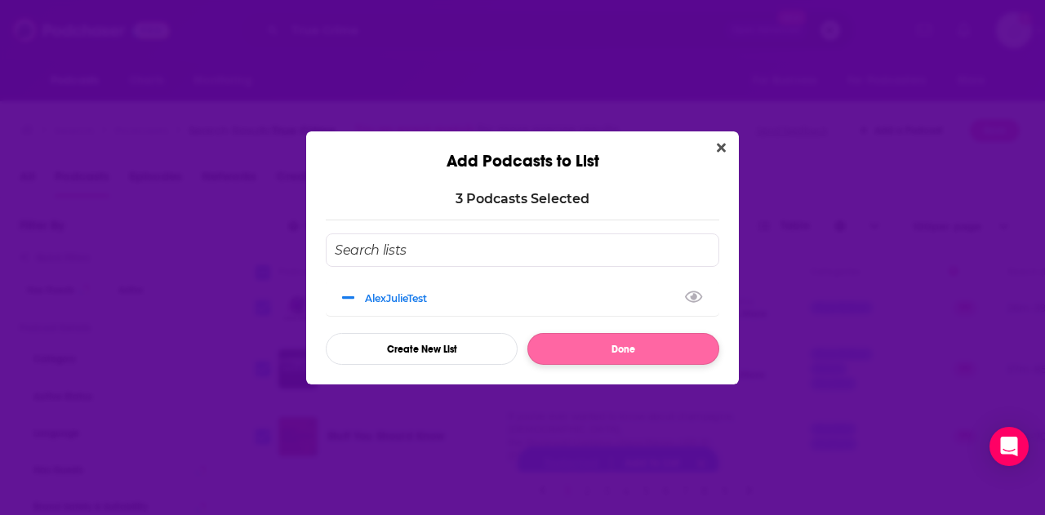
click at [518, 287] on div "AlexJulieTest" at bounding box center [523, 298] width 394 height 36
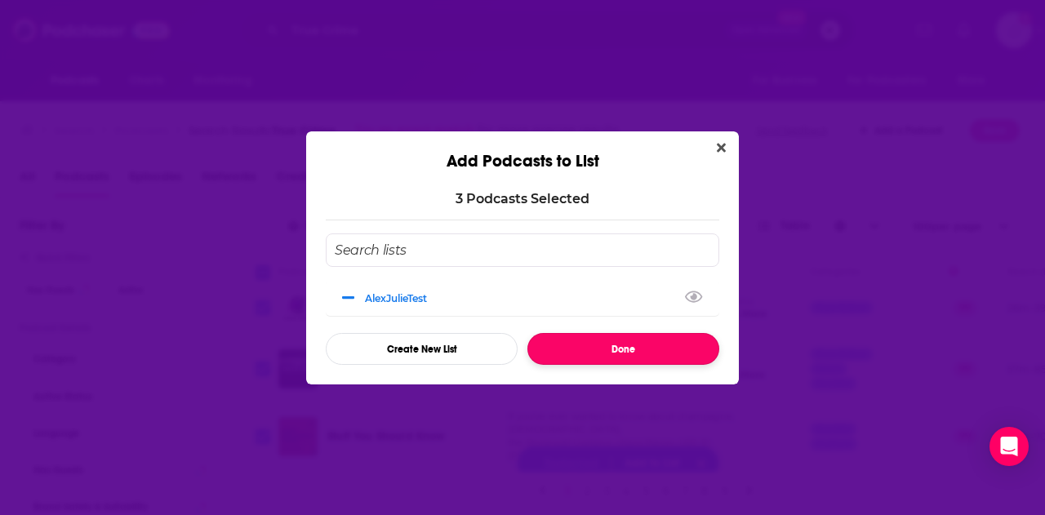
click at [585, 340] on button "Done" at bounding box center [624, 349] width 192 height 32
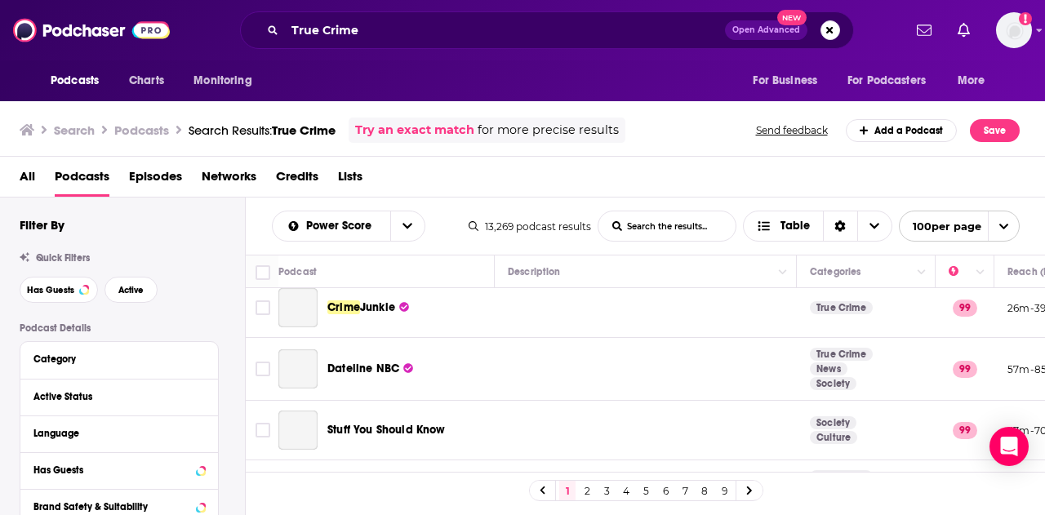
click at [631, 350] on td at bounding box center [646, 369] width 302 height 63
click at [596, 289] on td at bounding box center [646, 309] width 302 height 60
click at [625, 349] on td at bounding box center [646, 369] width 302 height 63
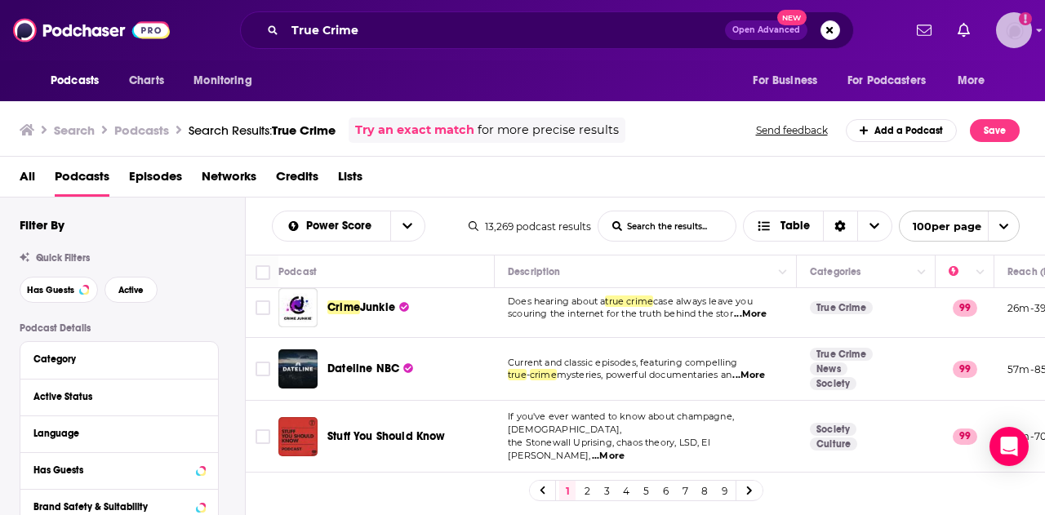
click at [1014, 25] on img "Logged in as jschoen2000" at bounding box center [1014, 30] width 36 height 36
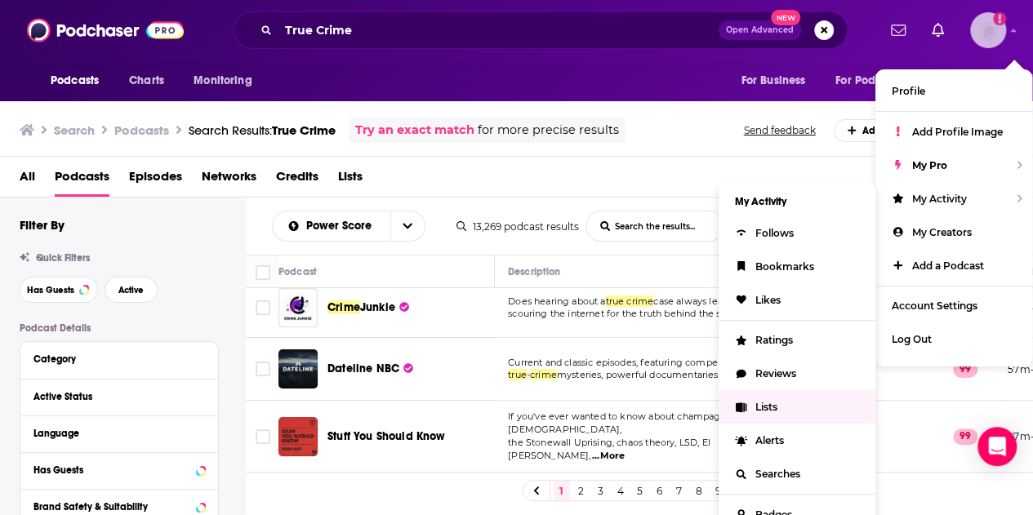
click at [785, 399] on link "Lists" at bounding box center [797, 406] width 157 height 33
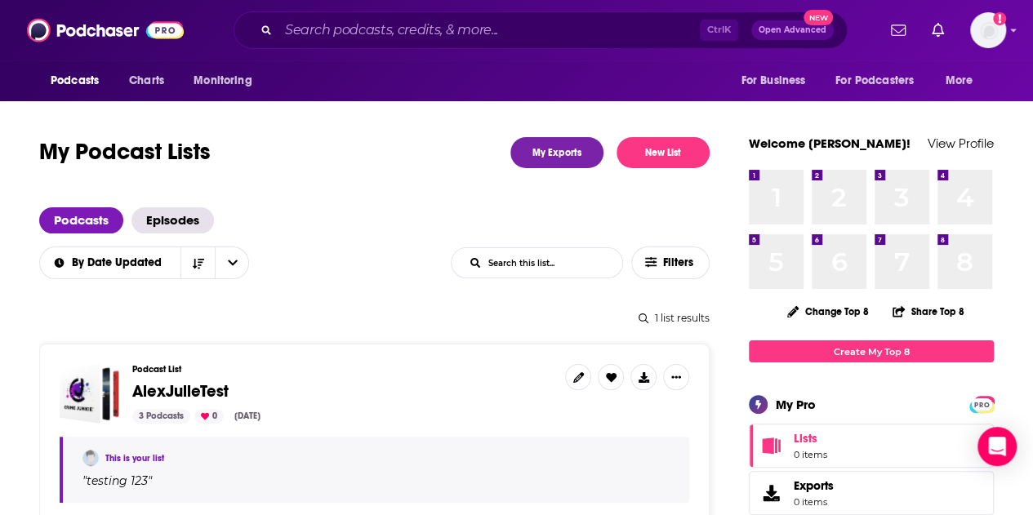
click at [305, 266] on div "By Date Updated List Search Input Search this list... Filters" at bounding box center [374, 263] width 671 height 33
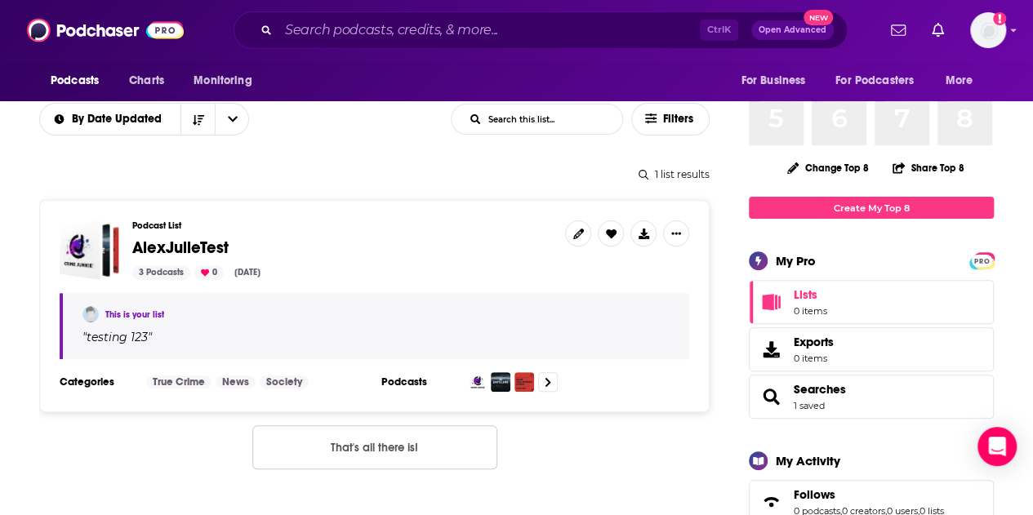
scroll to position [163, 0]
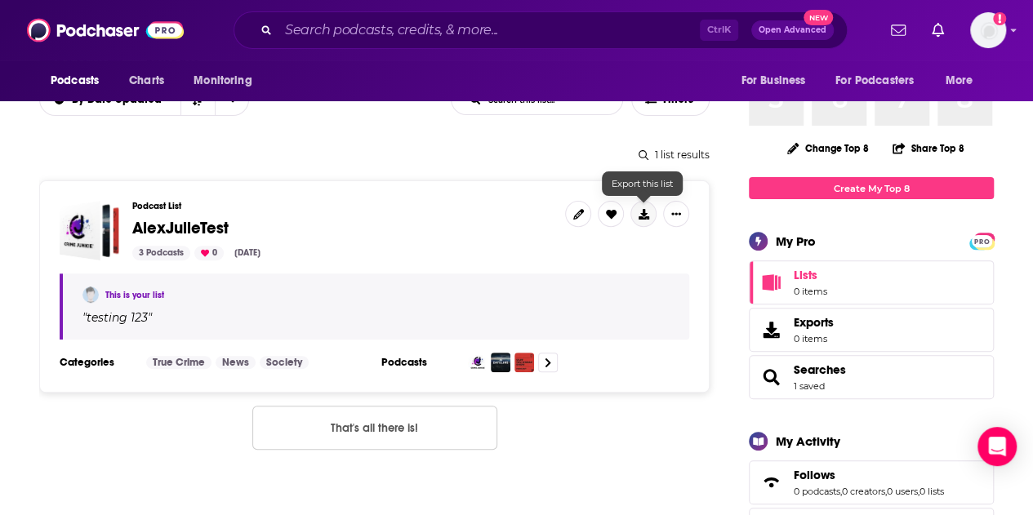
click at [644, 210] on icon at bounding box center [644, 214] width 11 height 11
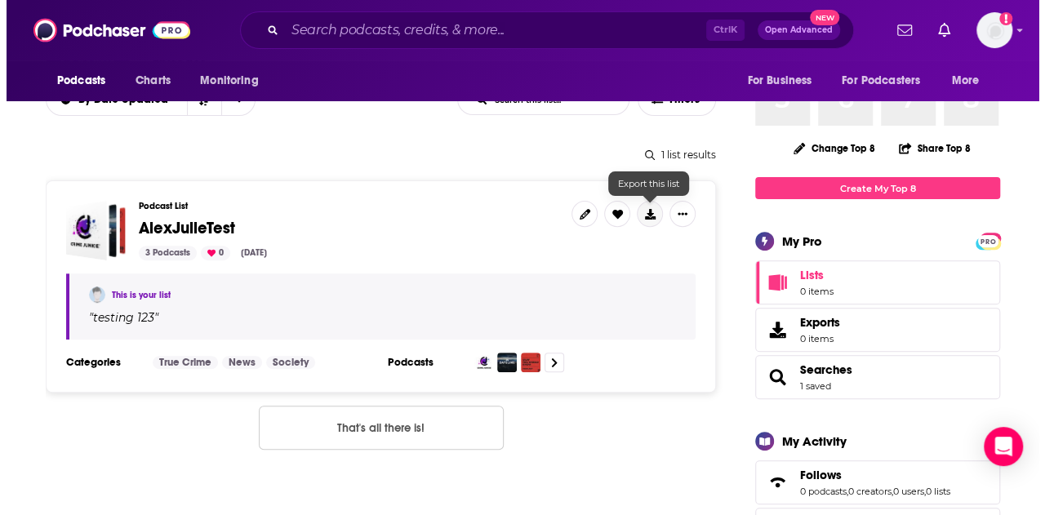
scroll to position [0, 0]
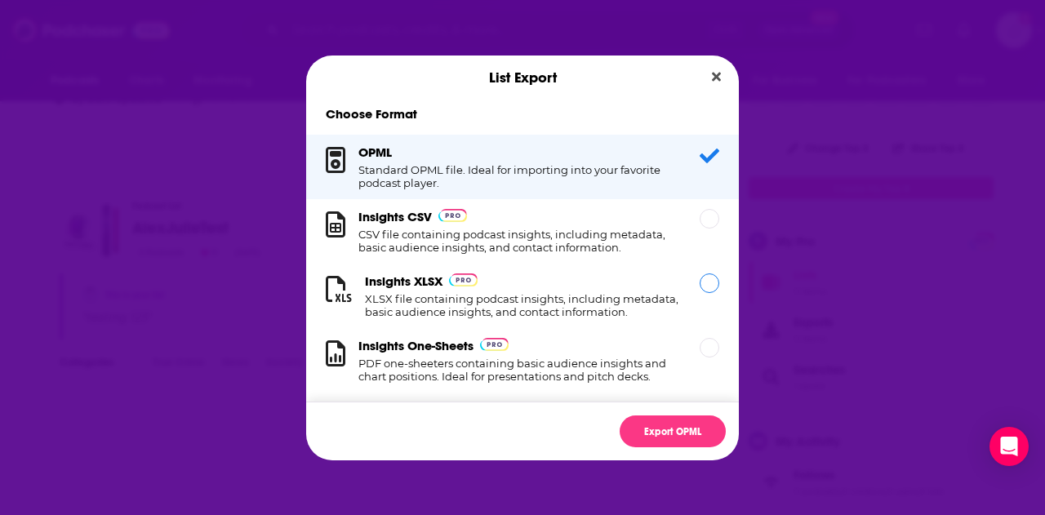
click at [448, 306] on h1 "XLSX file containing podcast insights, including metadata, basic audience insig…" at bounding box center [522, 305] width 315 height 26
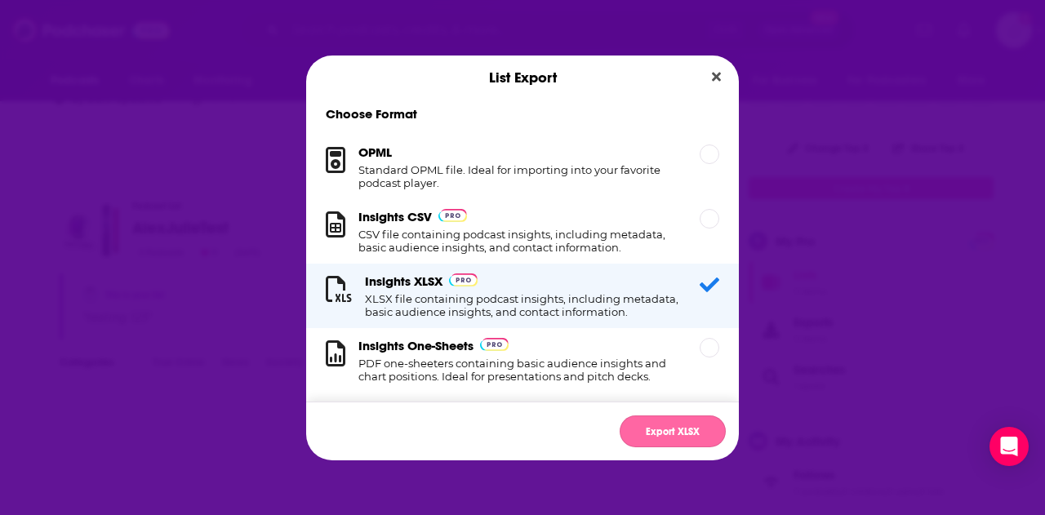
click at [652, 427] on button "Export XLSX" at bounding box center [673, 432] width 106 height 32
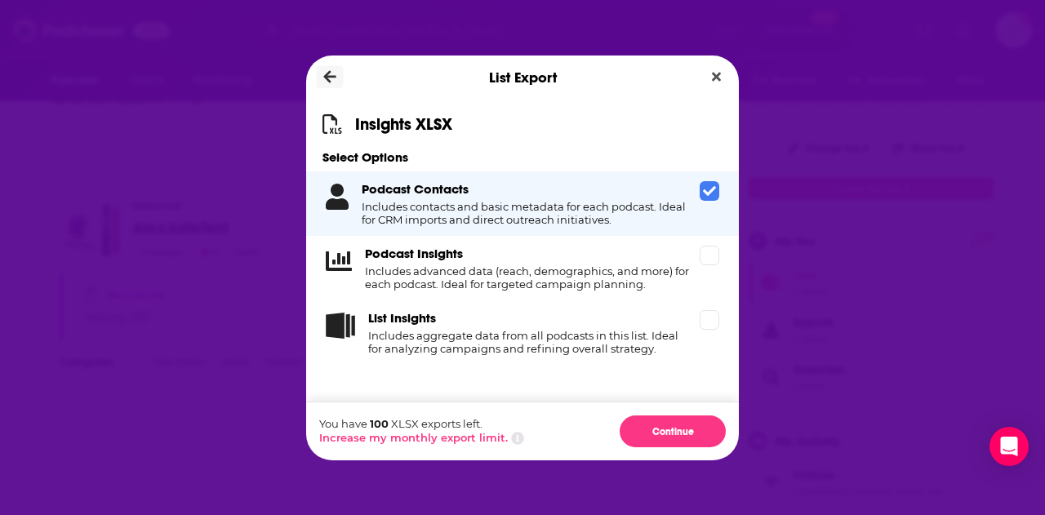
click at [330, 74] on icon "Dialog" at bounding box center [330, 76] width 12 height 15
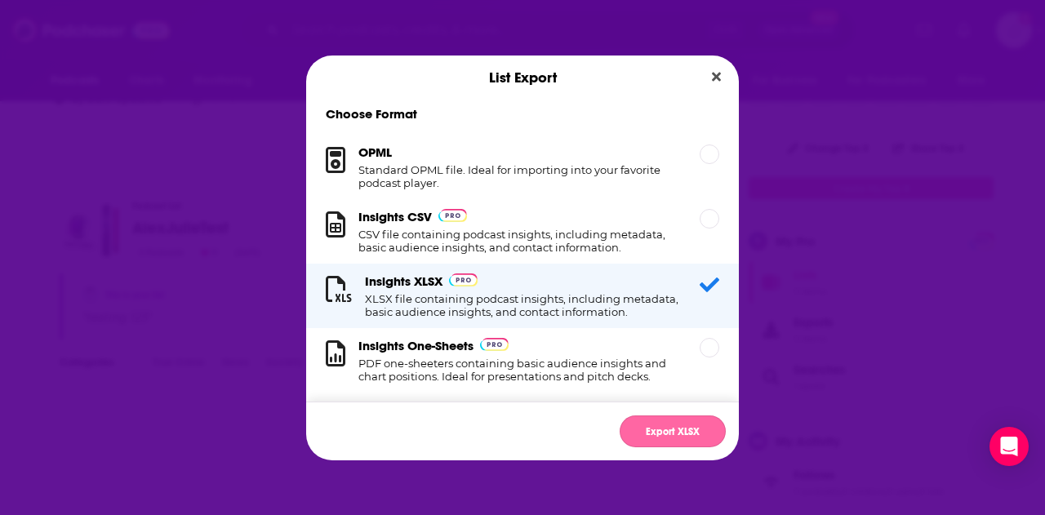
click at [663, 434] on button "Export XLSX" at bounding box center [673, 432] width 106 height 32
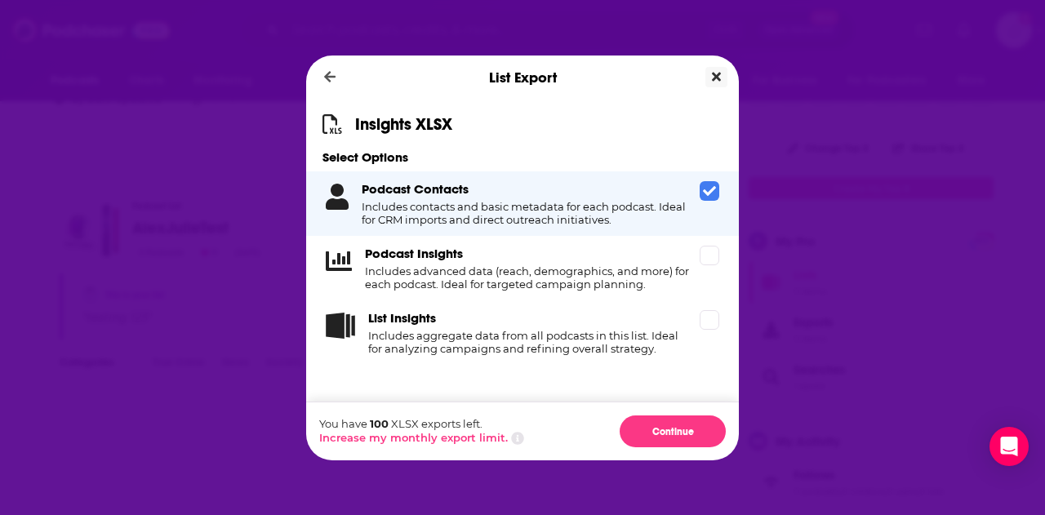
click at [716, 73] on icon "Close" at bounding box center [716, 76] width 9 height 13
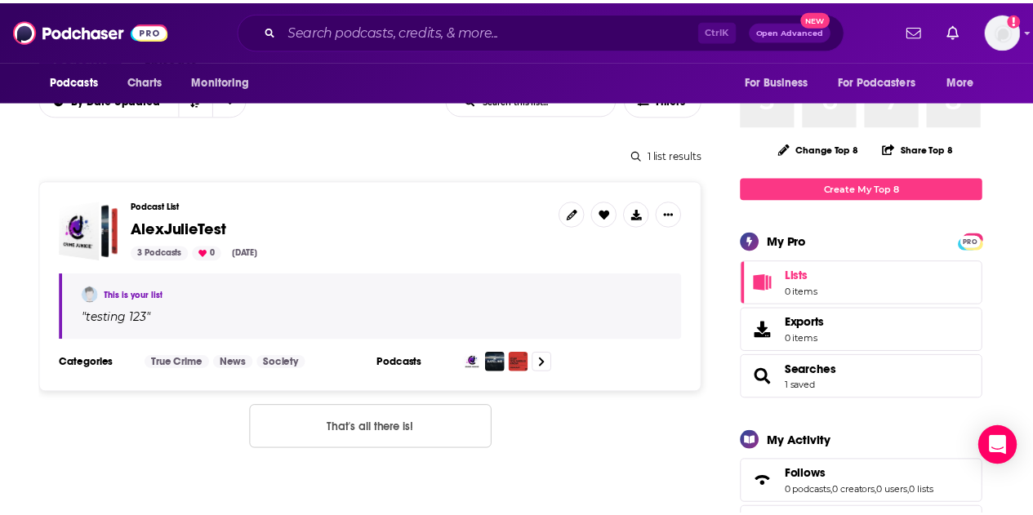
scroll to position [163, 0]
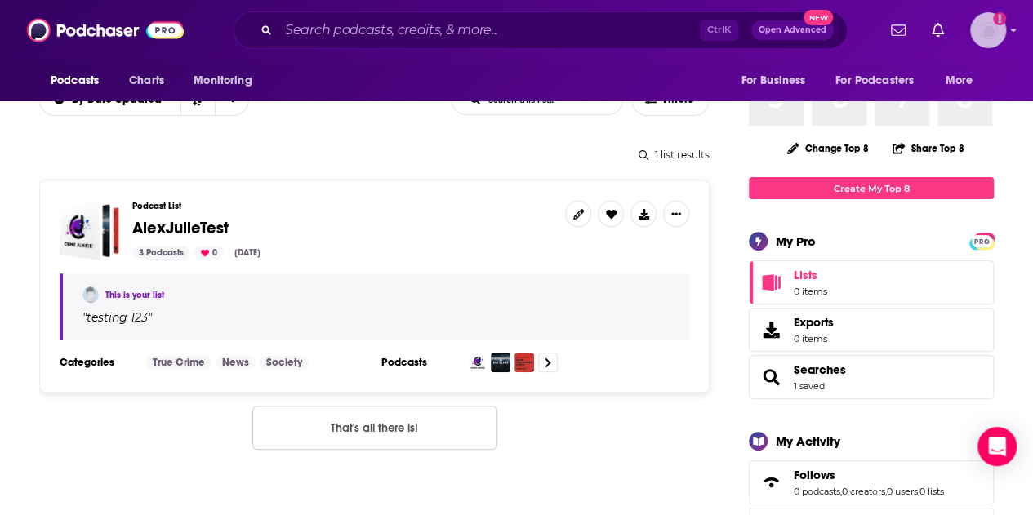
click at [1005, 27] on img "Logged in as jschoen2000" at bounding box center [988, 30] width 36 height 36
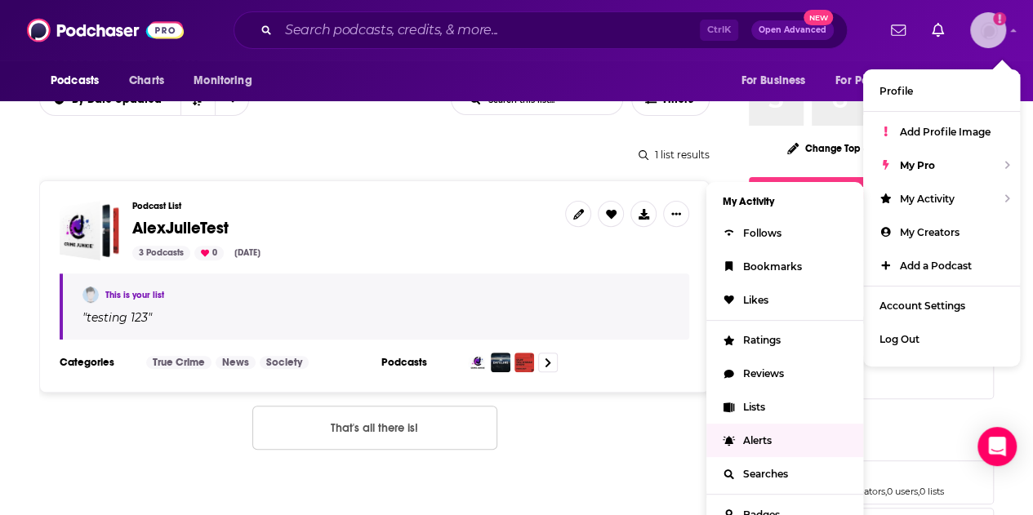
click at [764, 427] on link "Alerts" at bounding box center [784, 440] width 157 height 33
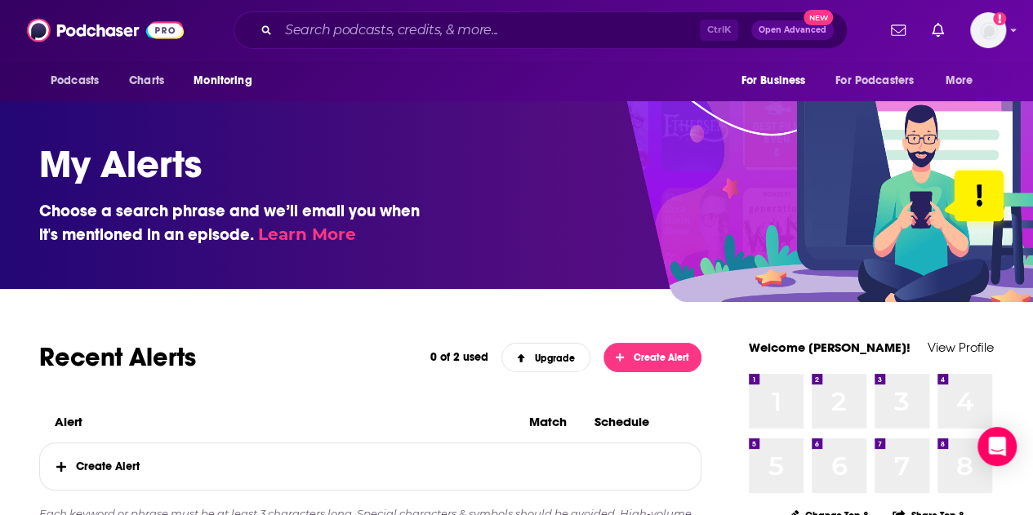
click at [479, 259] on div "My Alerts Choose a search phrase and we’ll email you when it's mentioned in an …" at bounding box center [516, 193] width 1033 height 191
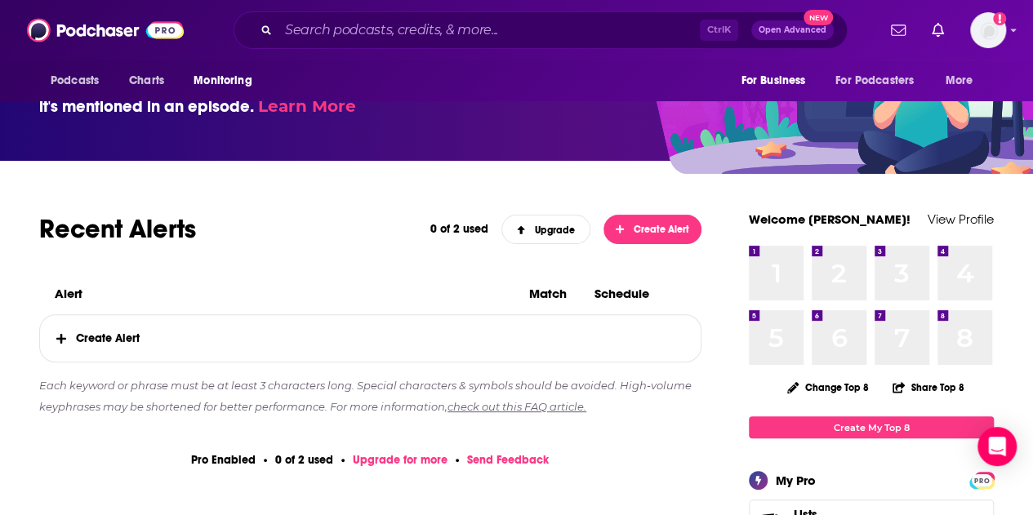
scroll to position [131, 0]
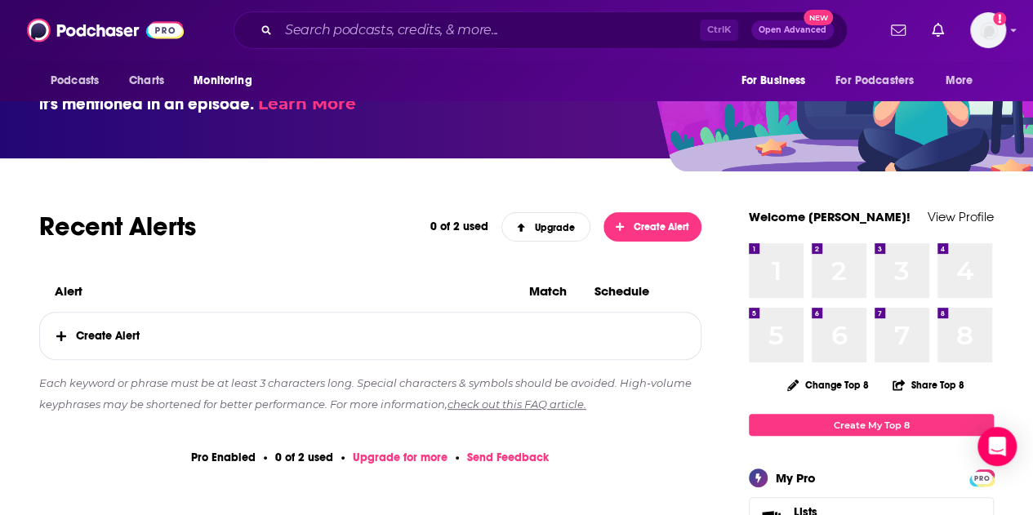
drag, startPoint x: 313, startPoint y: 245, endPoint x: 309, endPoint y: 218, distance: 27.3
click at [1021, 32] on div "Podcasts Charts Monitoring Ctrl K Open Advanced New For Business For Podcasters…" at bounding box center [516, 30] width 1033 height 60
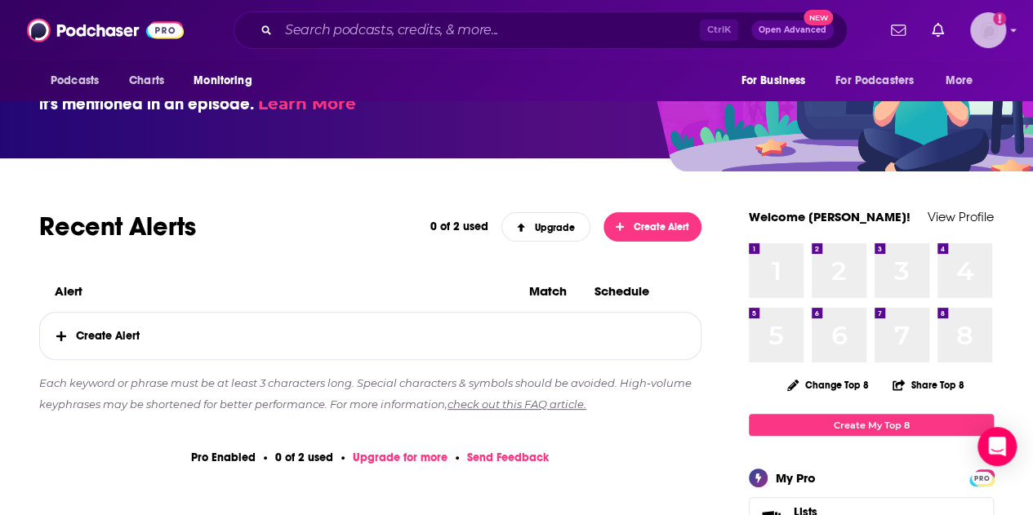
click at [1006, 29] on img "Logged in as jschoen2000" at bounding box center [988, 30] width 36 height 36
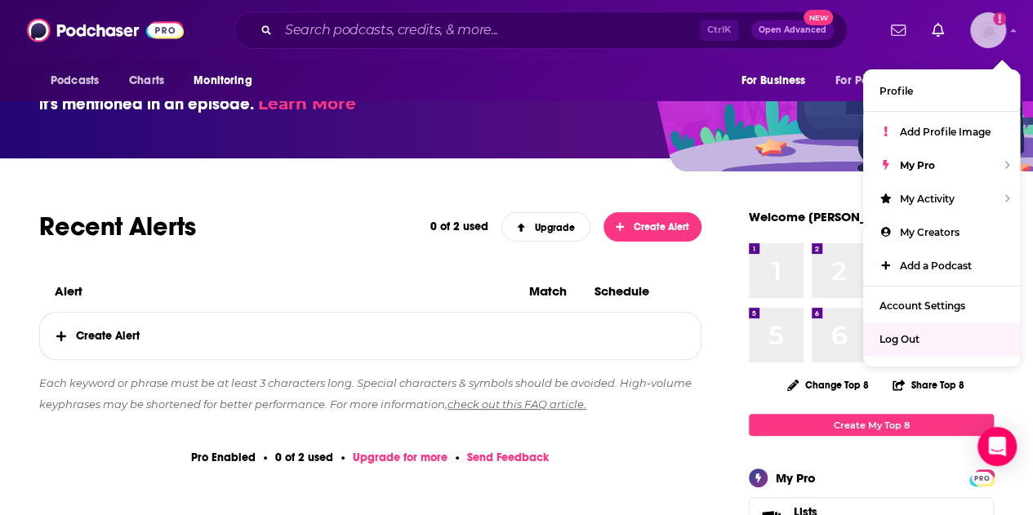
click at [886, 333] on span "Log Out" at bounding box center [900, 339] width 40 height 12
